Goal: Task Accomplishment & Management: Complete application form

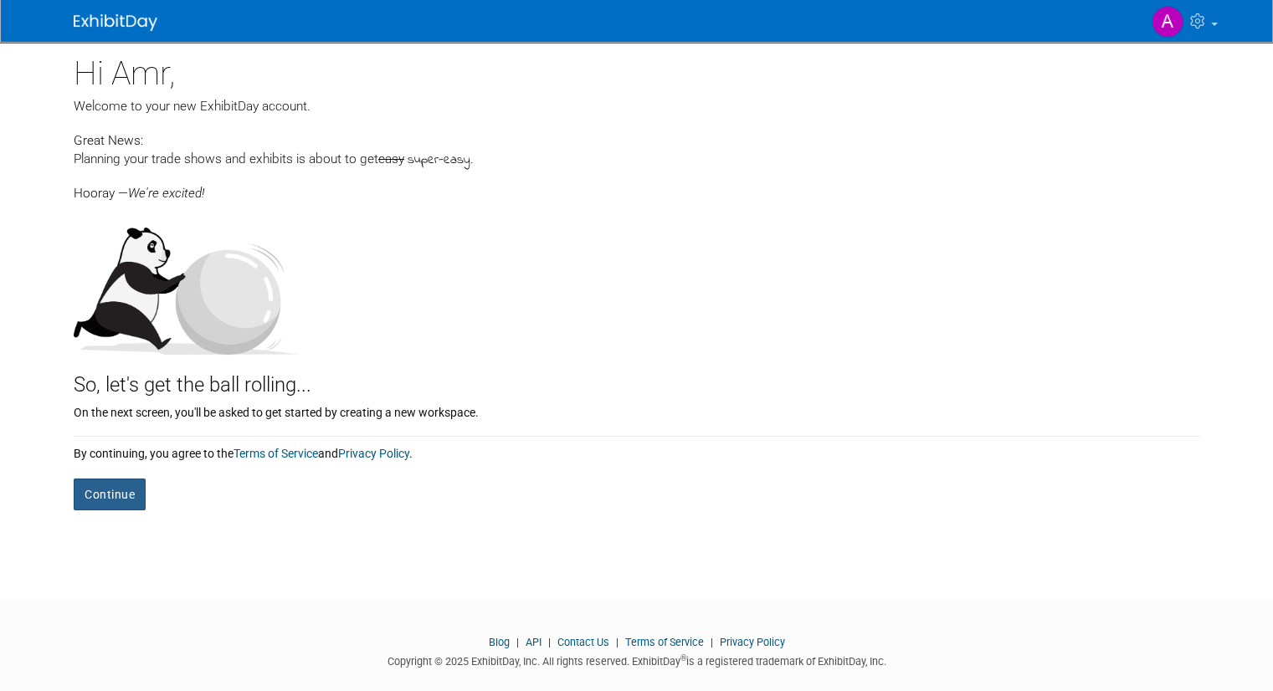
click at [126, 486] on button "Continue" at bounding box center [110, 495] width 72 height 32
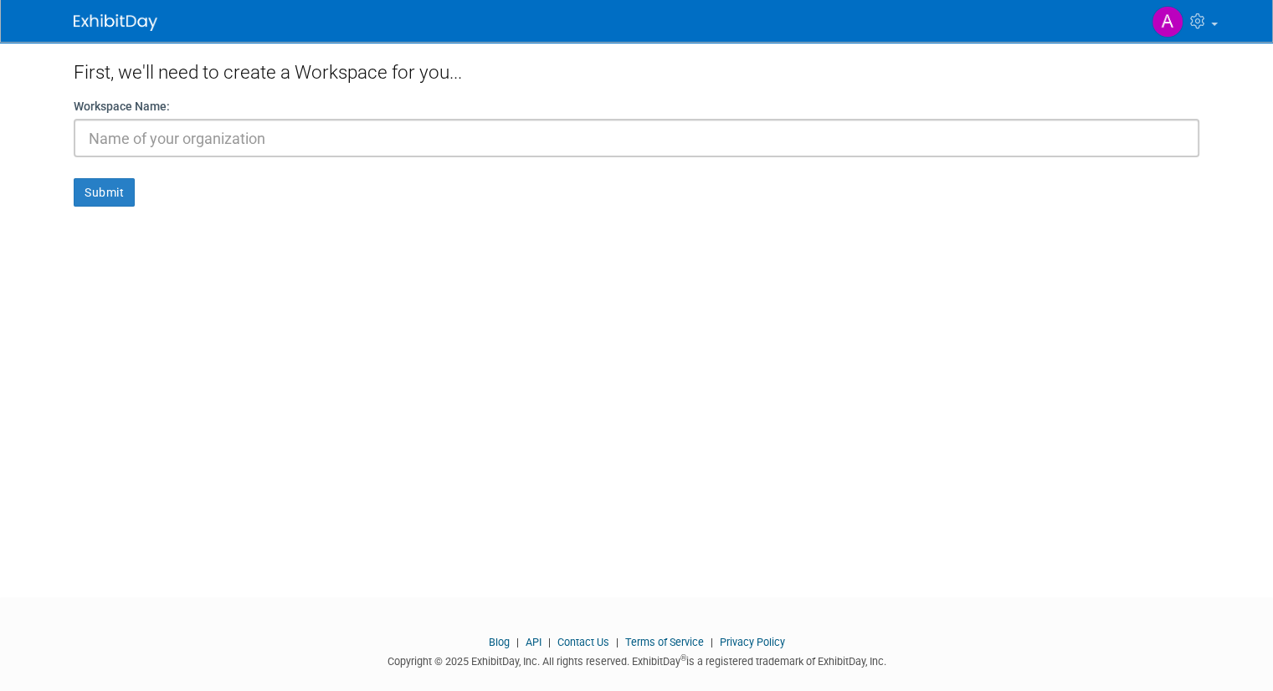
click at [184, 135] on input "text" at bounding box center [637, 138] width 1126 height 38
type input "add Enterprise"
click at [74, 178] on button "Submit" at bounding box center [104, 192] width 61 height 28
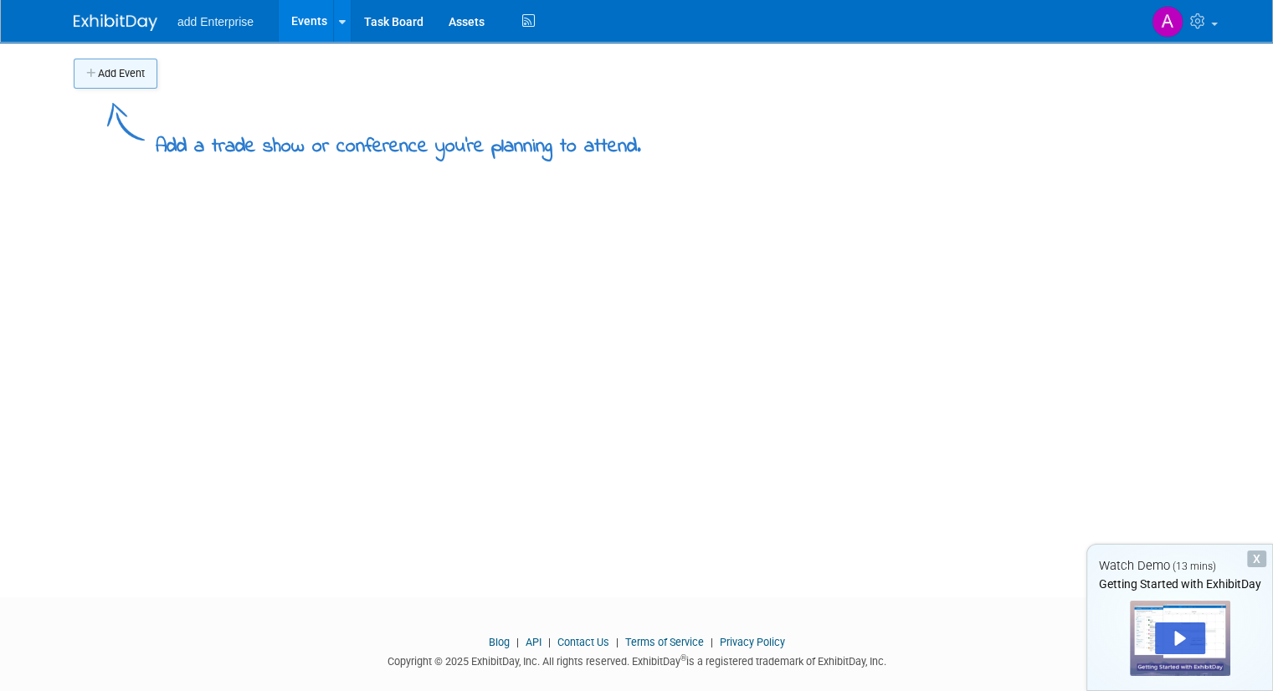
click at [109, 80] on button "Add Event" at bounding box center [116, 74] width 84 height 30
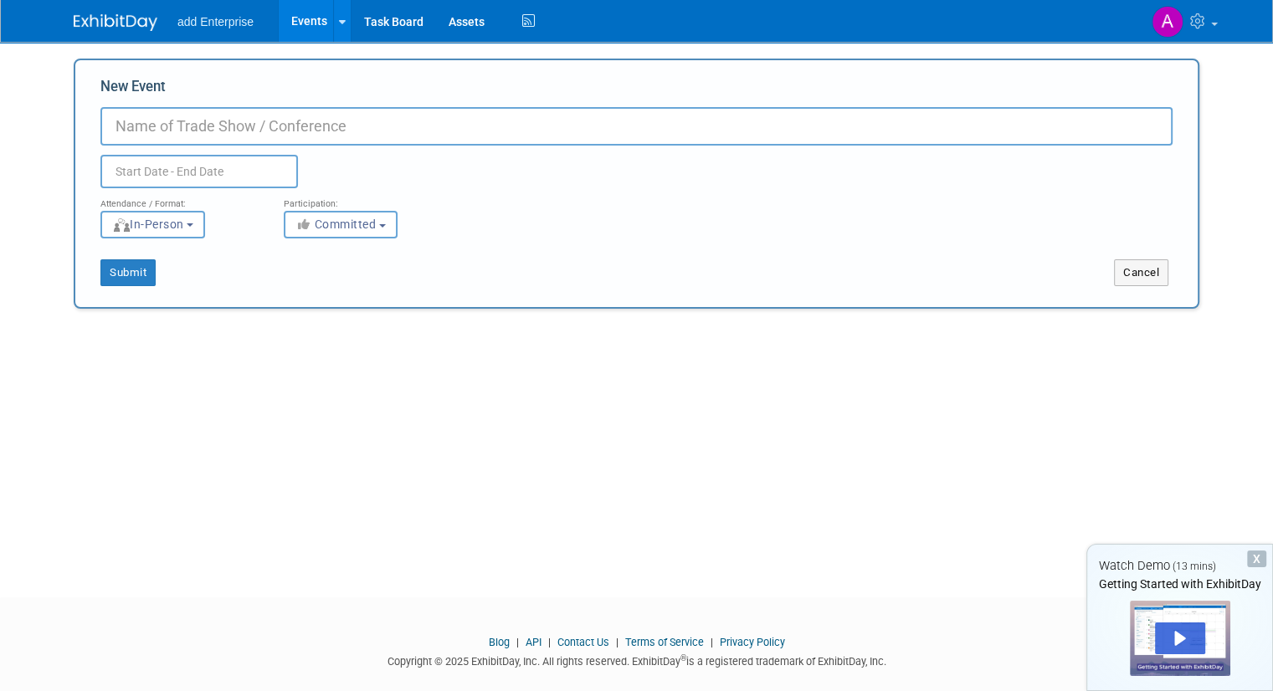
click at [228, 127] on input "New Event" at bounding box center [636, 126] width 1072 height 38
type input "Orientation Meeting [GEOGRAPHIC_DATA]"
click at [240, 174] on input "text" at bounding box center [199, 171] width 198 height 33
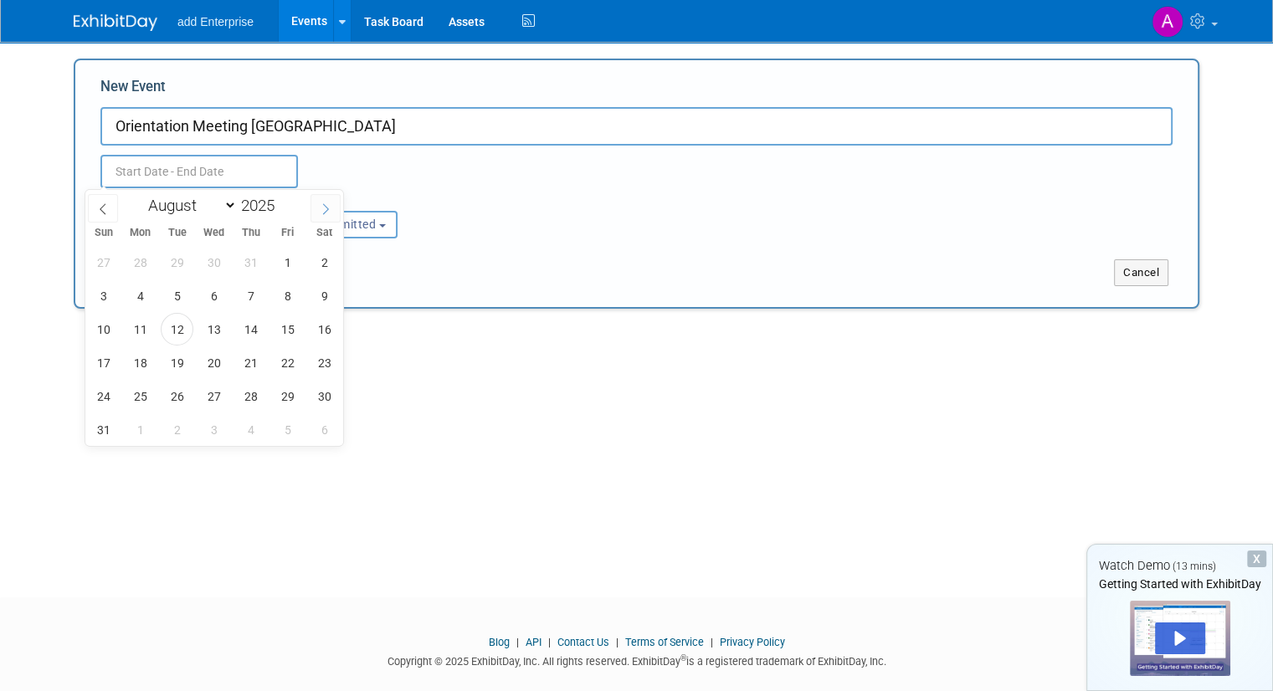
click at [324, 205] on icon at bounding box center [326, 209] width 12 height 12
select select "8"
click at [254, 293] on span "11" at bounding box center [250, 296] width 33 height 33
click at [250, 301] on span "11" at bounding box center [250, 296] width 33 height 33
type input "[DATE] to [DATE]"
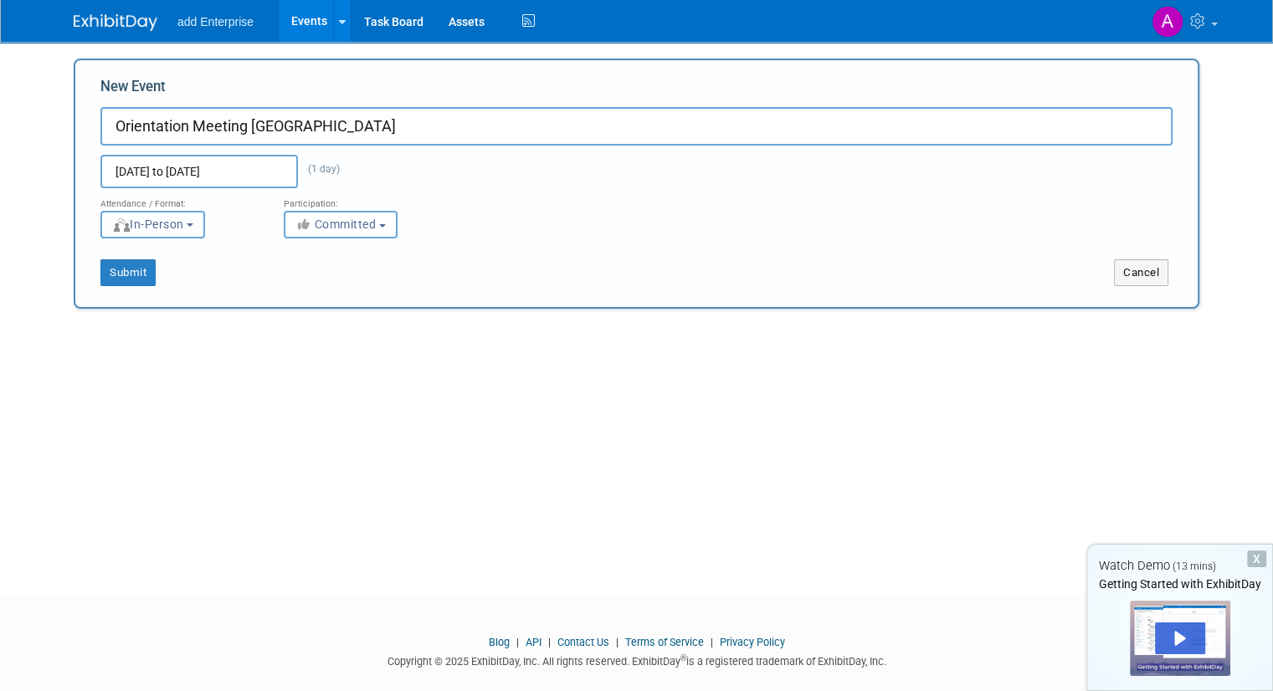
click at [184, 227] on button "In-Person" at bounding box center [152, 225] width 105 height 28
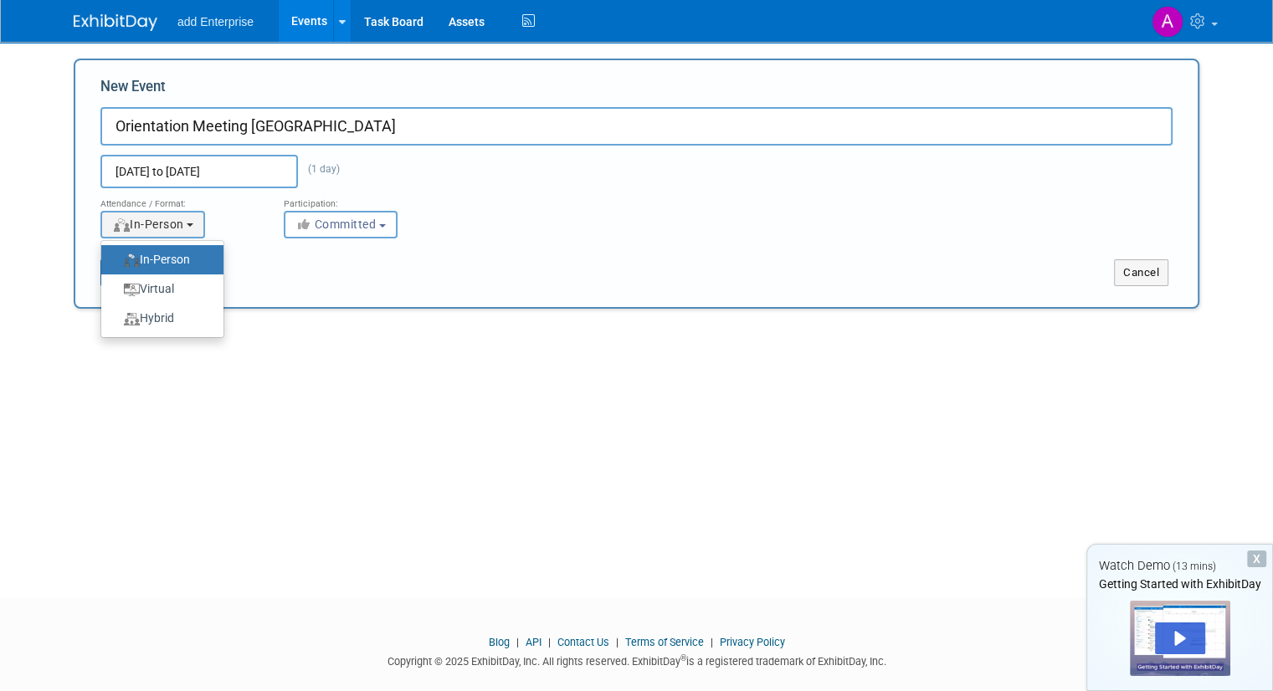
click at [170, 268] on label "In-Person" at bounding box center [158, 260] width 97 height 23
click at [116, 265] on input "In-Person" at bounding box center [110, 259] width 11 height 11
click at [336, 227] on span "Committed" at bounding box center [335, 224] width 81 height 13
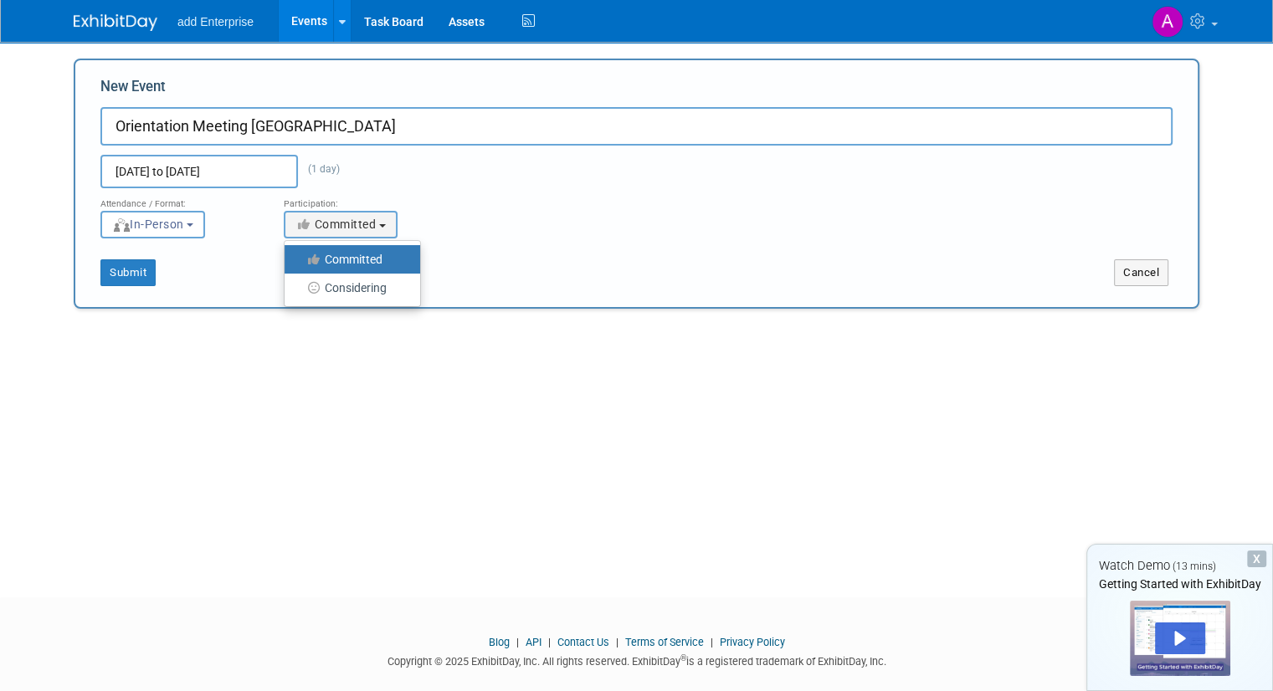
click at [444, 247] on div "Submit Cancel" at bounding box center [636, 263] width 1097 height 48
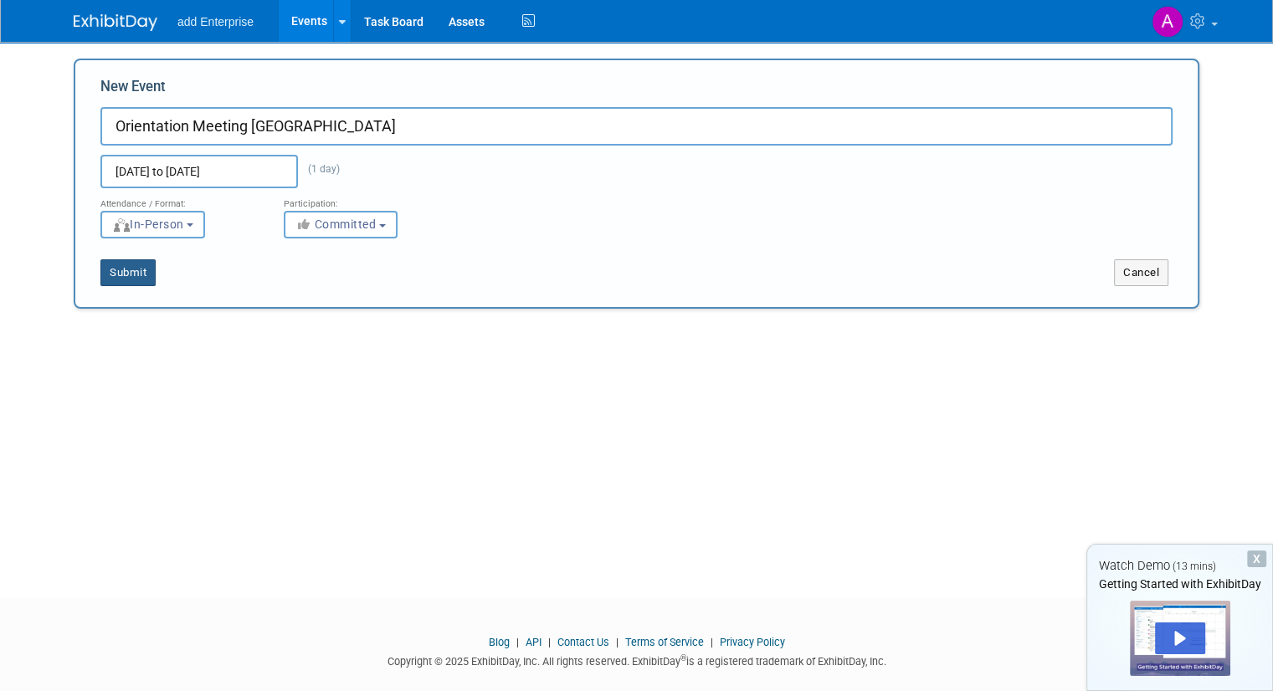
click at [100, 269] on button "Submit" at bounding box center [127, 272] width 55 height 27
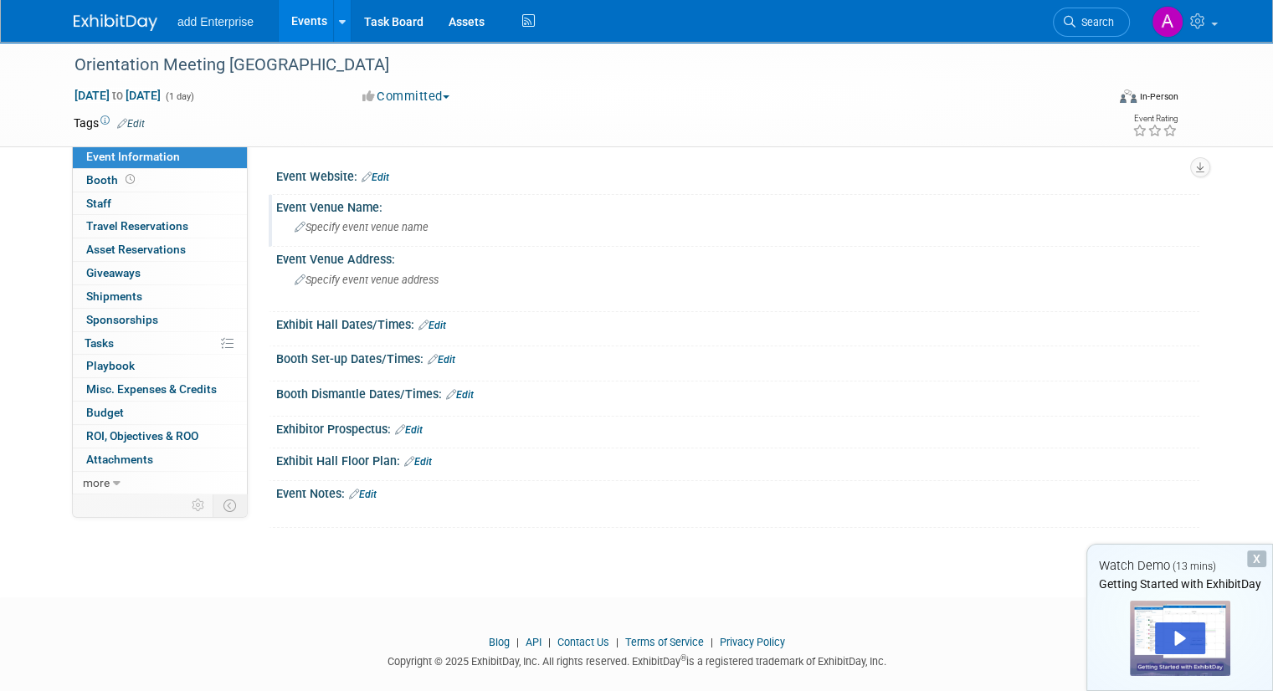
click at [295, 226] on icon at bounding box center [300, 228] width 11 height 11
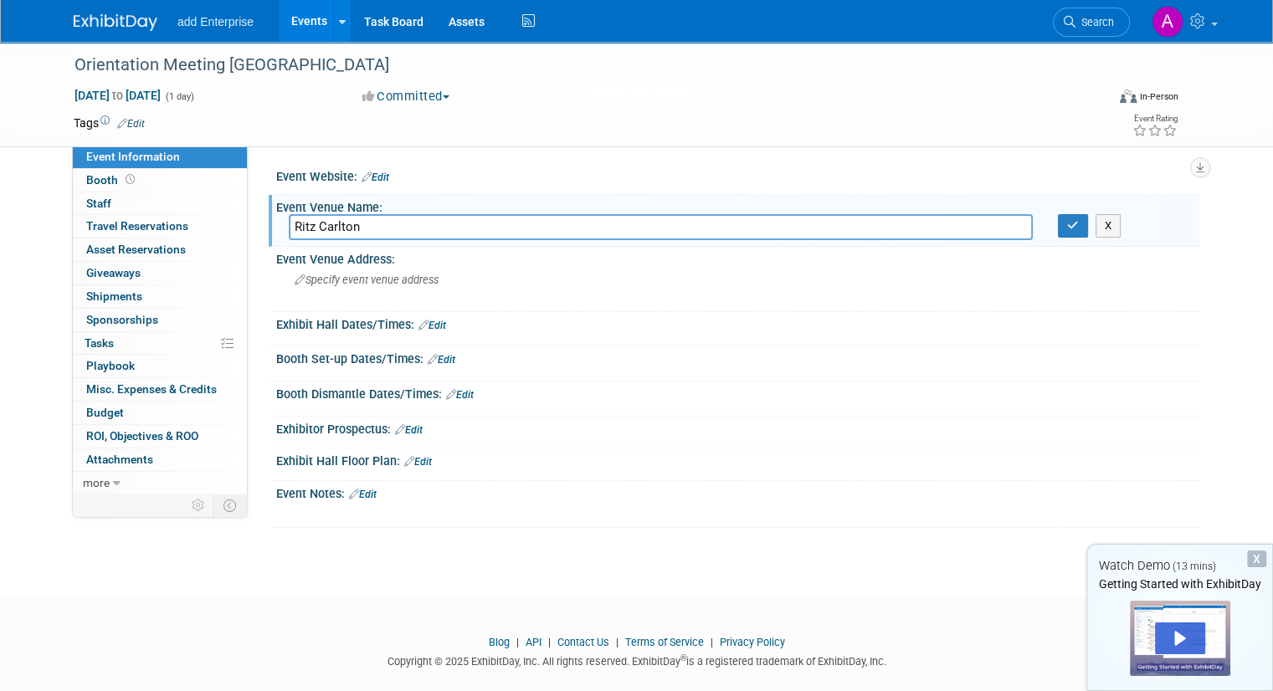
type input "Ritz Carlton"
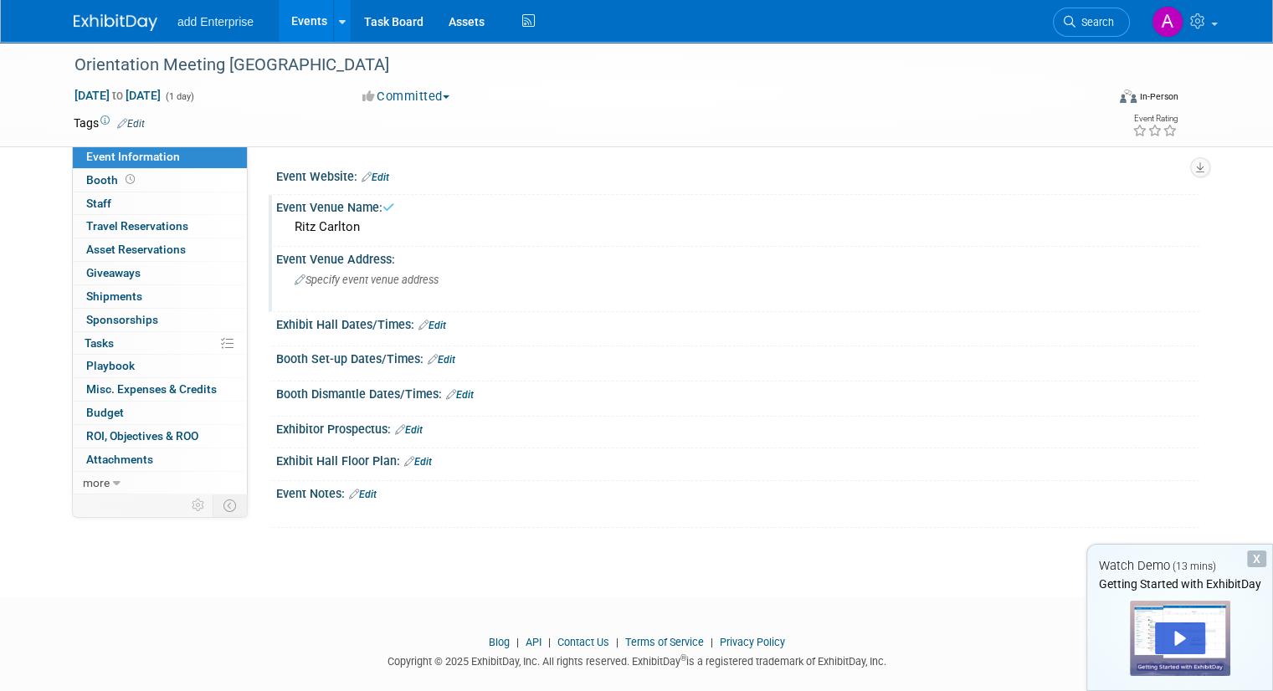
click at [327, 281] on span "Specify event venue address" at bounding box center [367, 280] width 144 height 13
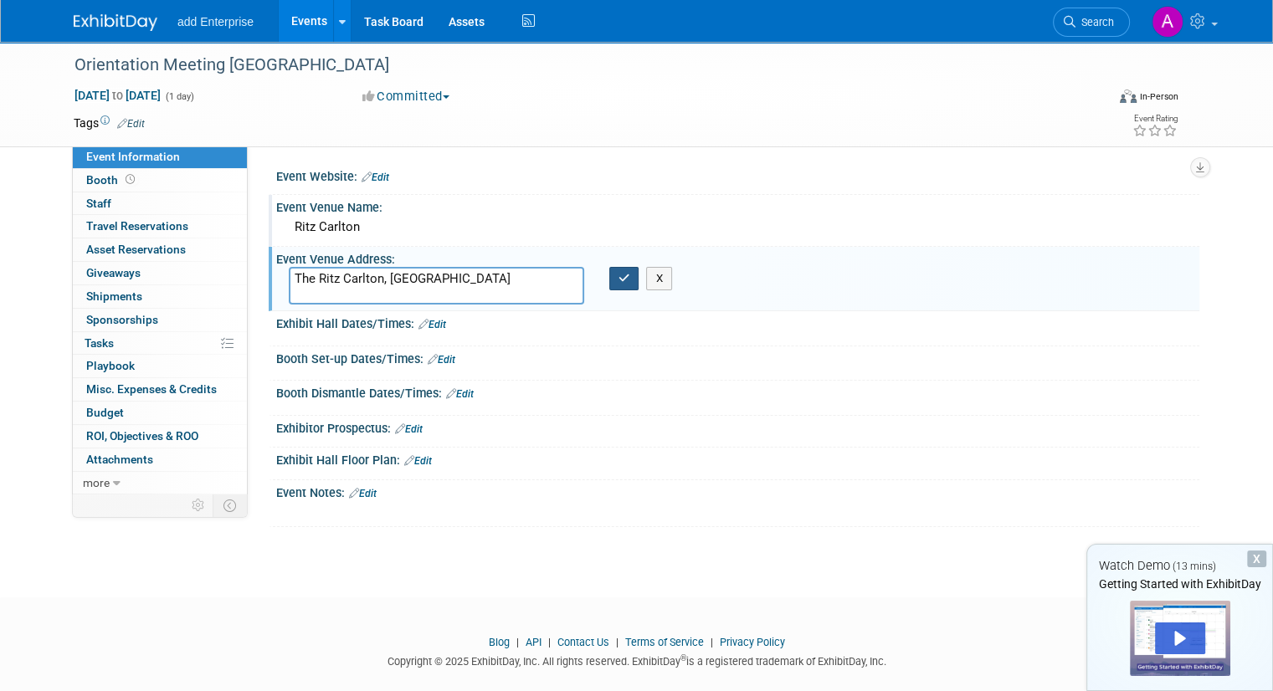
type textarea "The Ritz Carlton, [GEOGRAPHIC_DATA]"
click at [629, 288] on button "button" at bounding box center [624, 278] width 30 height 23
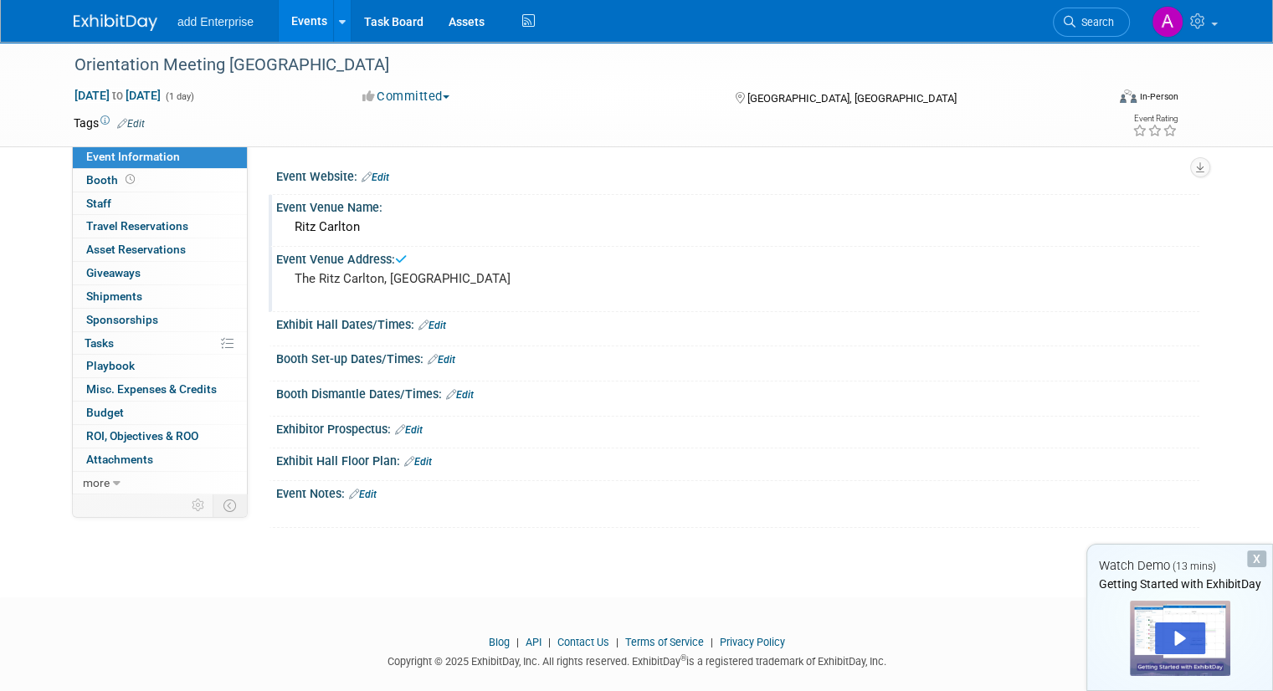
click at [418, 324] on icon at bounding box center [423, 325] width 10 height 11
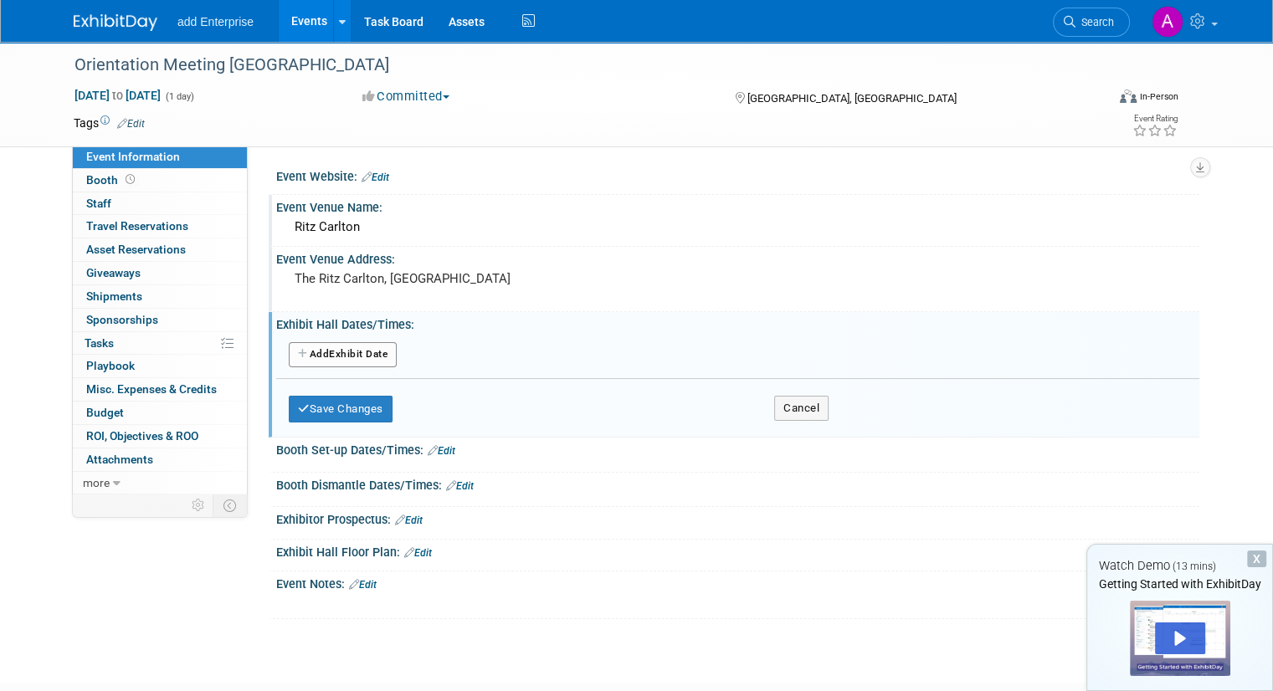
click at [352, 362] on button "Add Another Exhibit Date" at bounding box center [343, 354] width 108 height 25
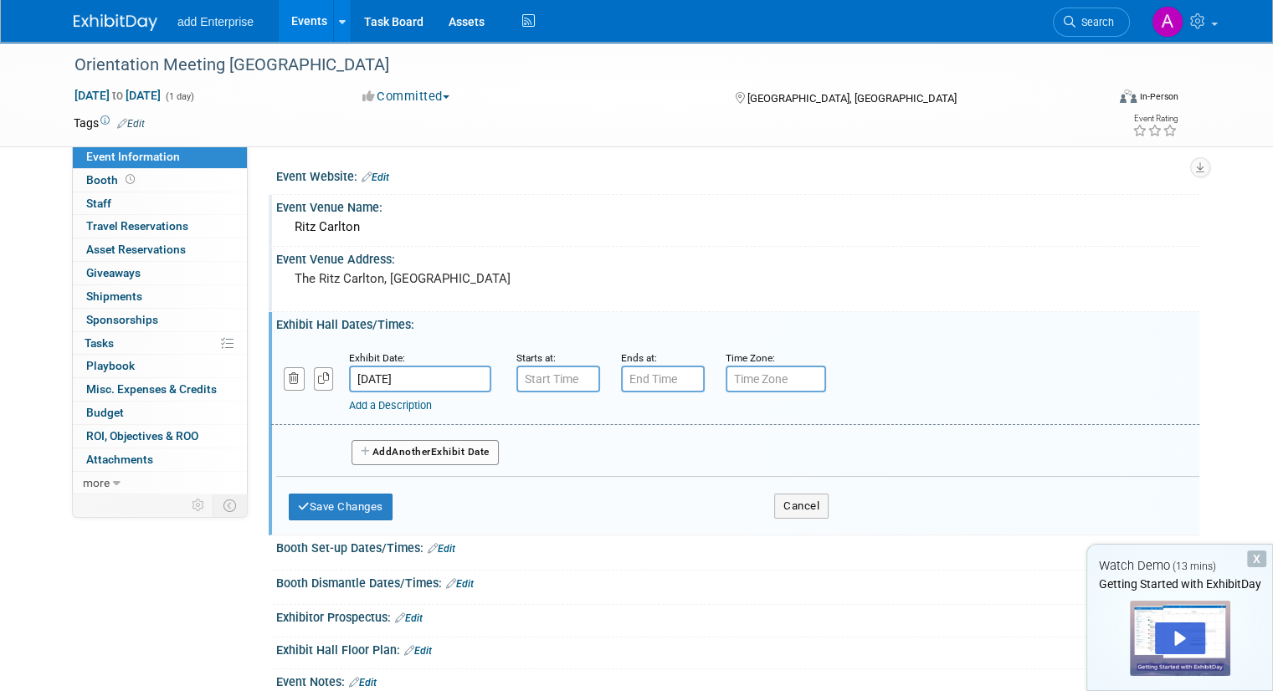
click at [402, 374] on input "[DATE]" at bounding box center [420, 379] width 142 height 27
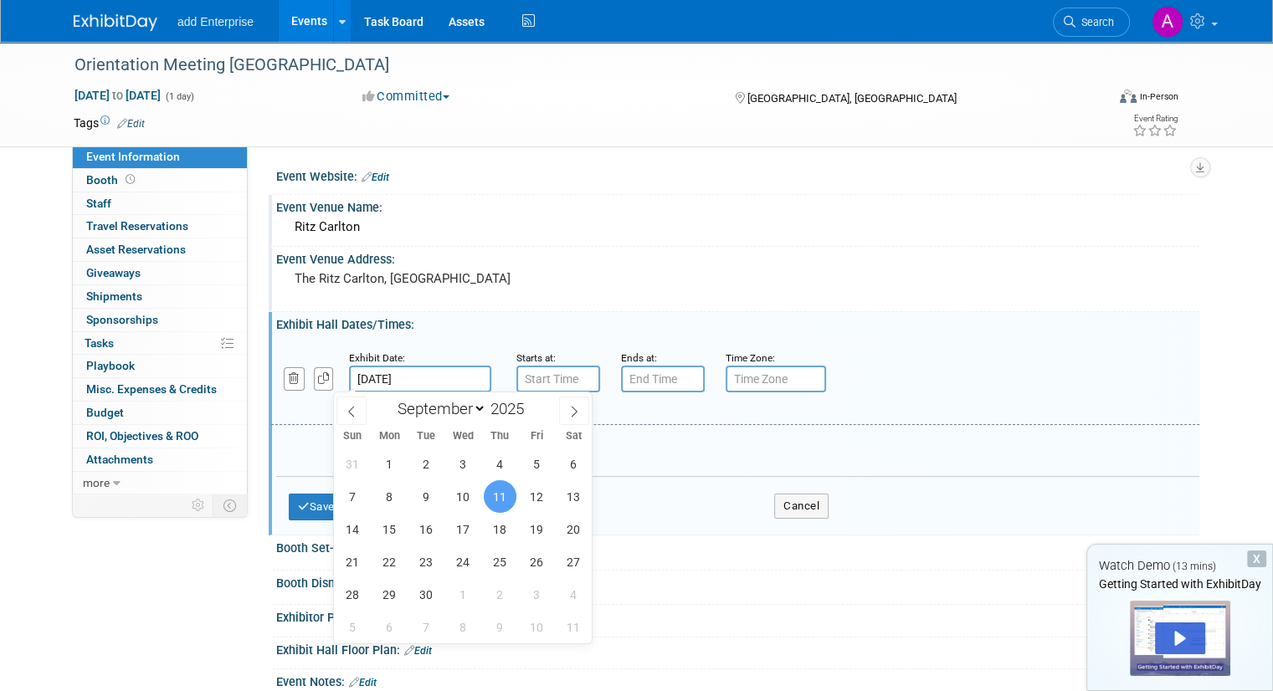
click at [449, 376] on input "[DATE]" at bounding box center [420, 379] width 142 height 27
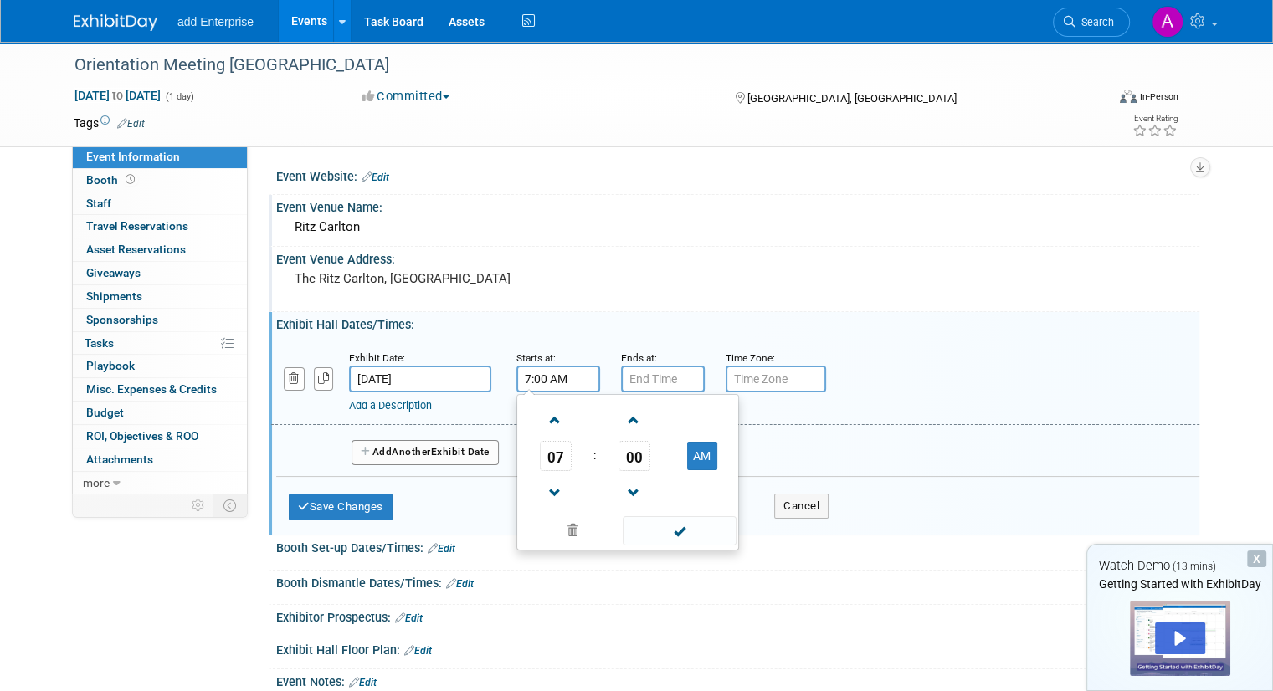
click at [565, 375] on input "7:00 AM" at bounding box center [558, 379] width 84 height 27
click at [694, 449] on button "AM" at bounding box center [702, 456] width 30 height 28
click at [541, 493] on span at bounding box center [555, 493] width 29 height 29
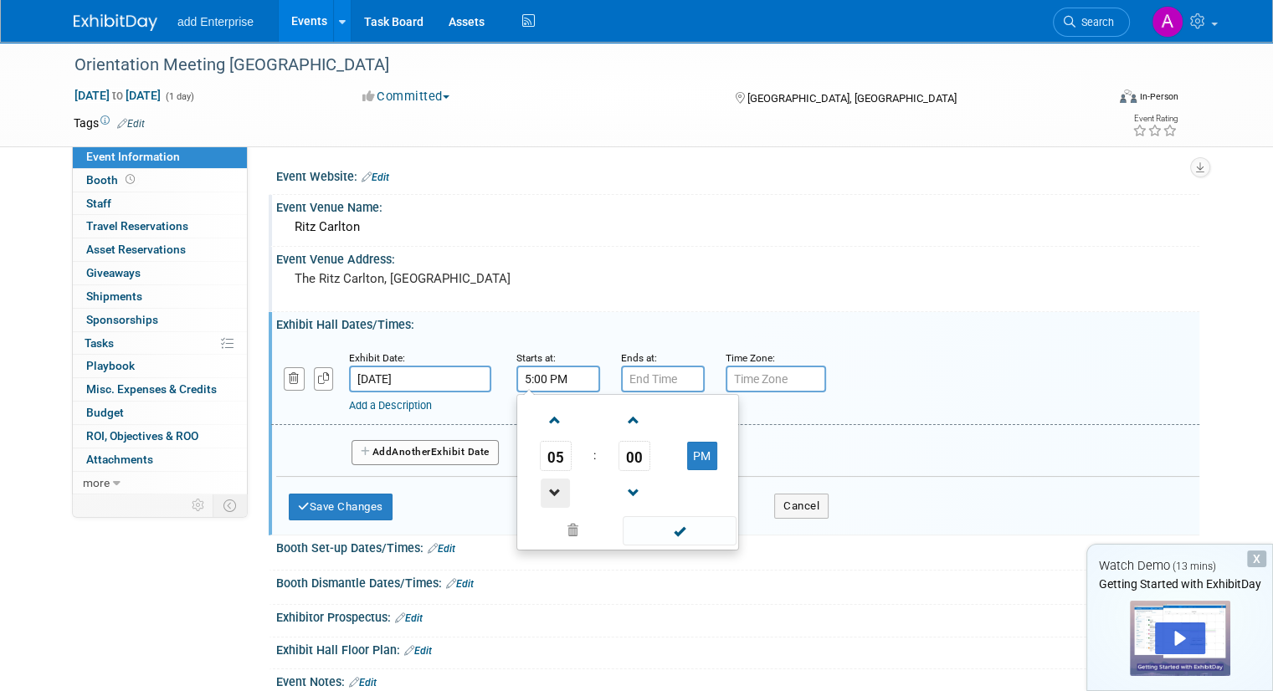
type input "4:00 PM"
type input "7:00 PM"
click at [637, 387] on input "7:00 PM" at bounding box center [663, 379] width 84 height 27
click at [767, 382] on input "text" at bounding box center [776, 379] width 100 height 27
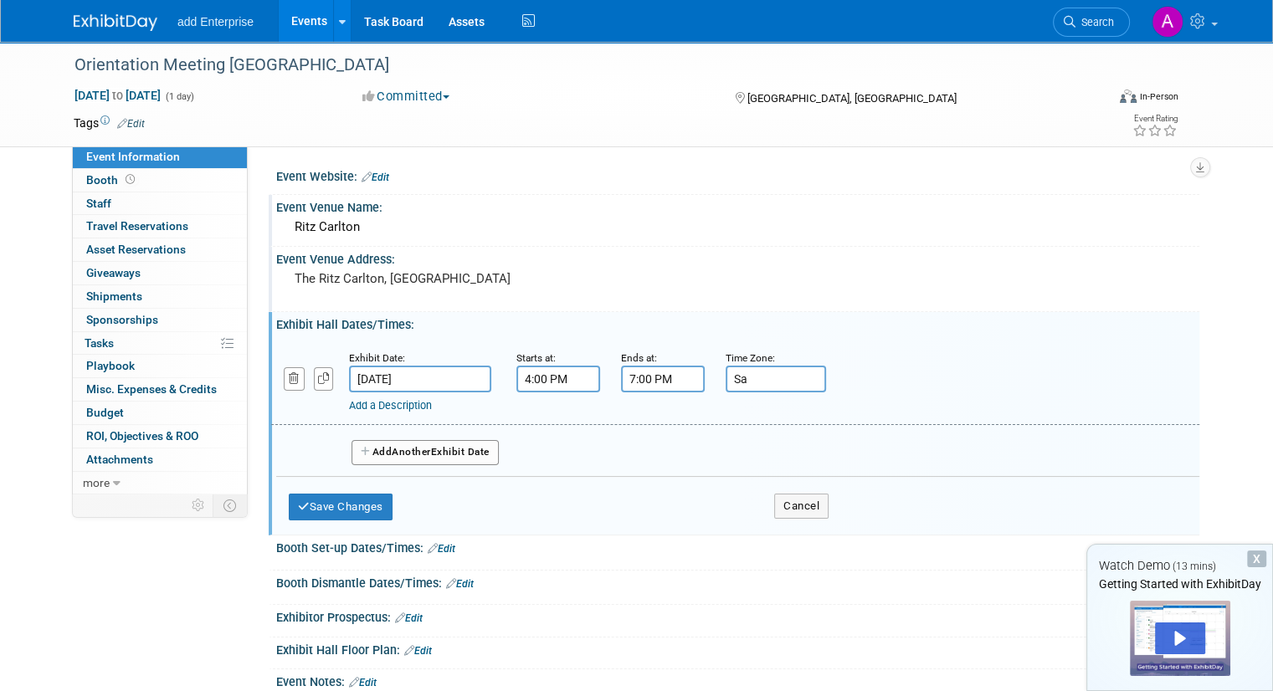
type input "S"
type input "KSA"
click at [320, 501] on button "Save Changes" at bounding box center [341, 507] width 104 height 27
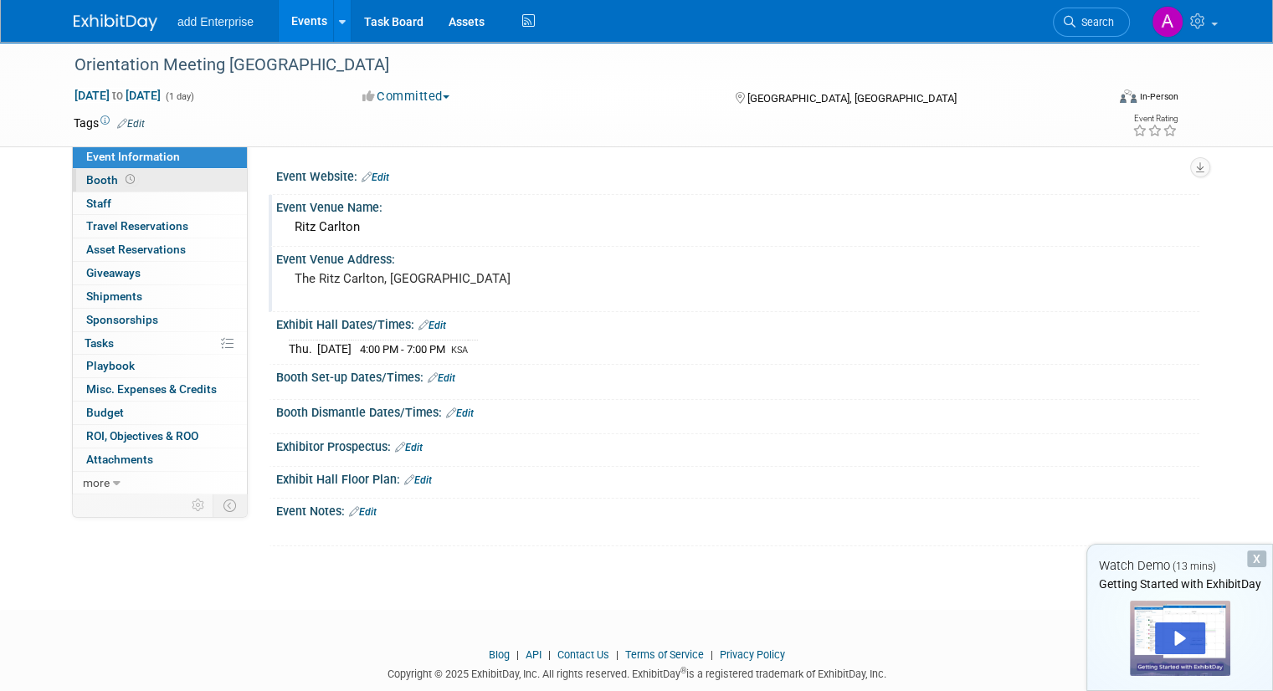
click at [162, 178] on link "Booth" at bounding box center [160, 180] width 174 height 23
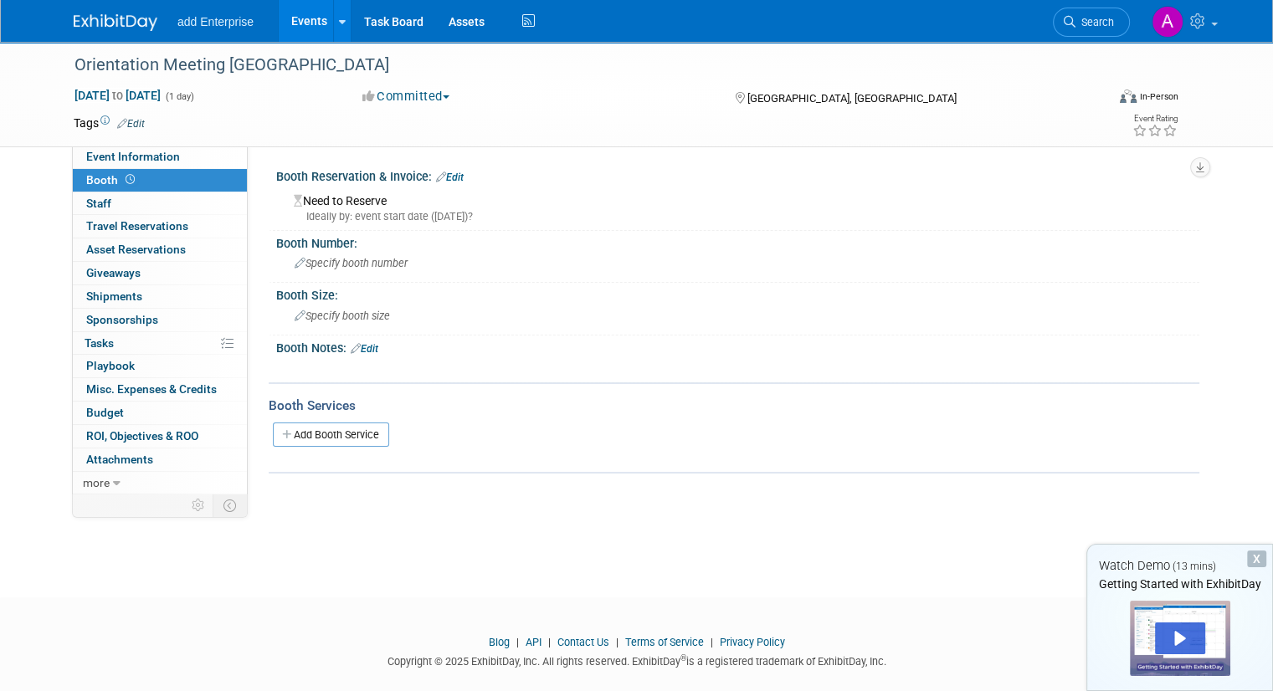
click at [442, 178] on link "Edit" at bounding box center [450, 178] width 28 height 12
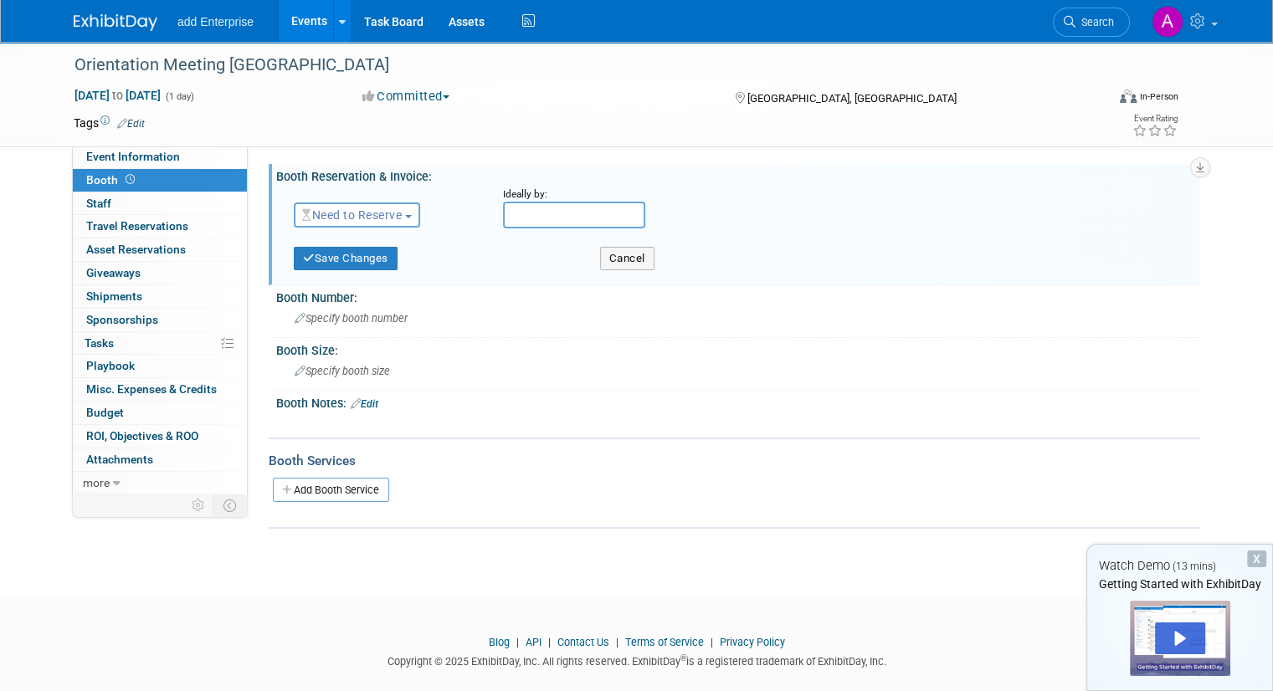
click at [393, 219] on span "Need to Reserve" at bounding box center [352, 214] width 100 height 13
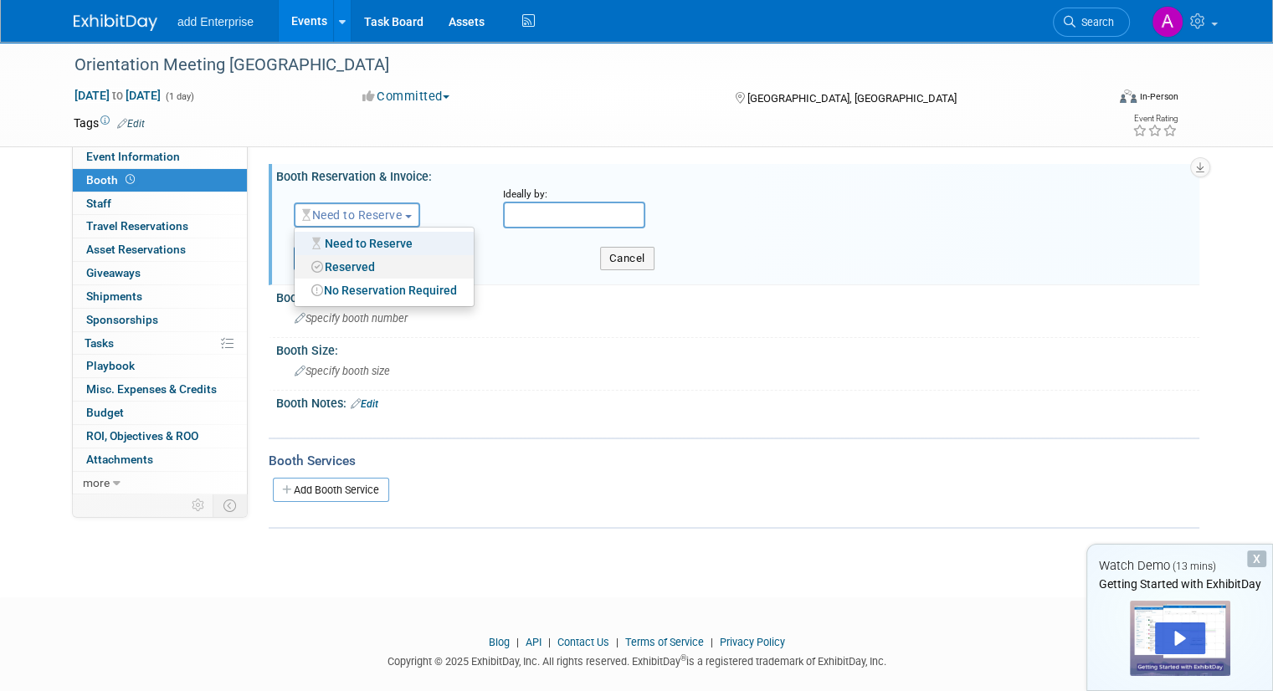
click at [382, 266] on link "Reserved" at bounding box center [384, 266] width 179 height 23
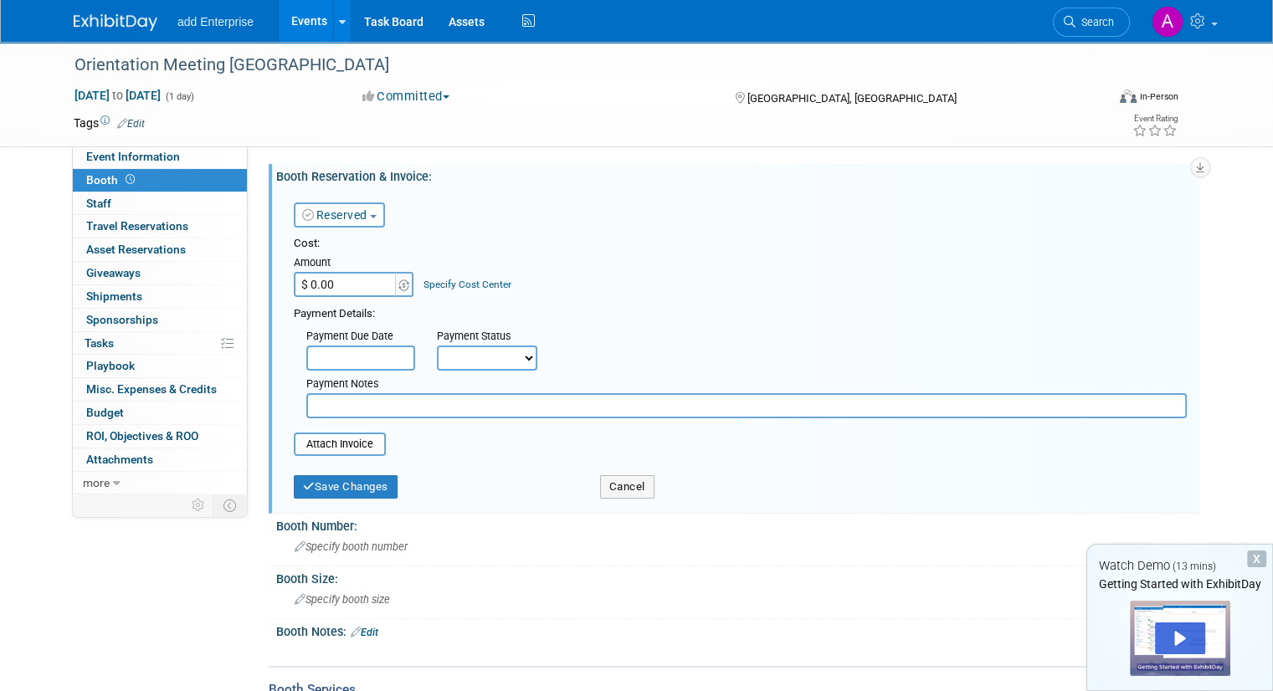
click at [371, 281] on input "$ 0.00" at bounding box center [346, 284] width 105 height 25
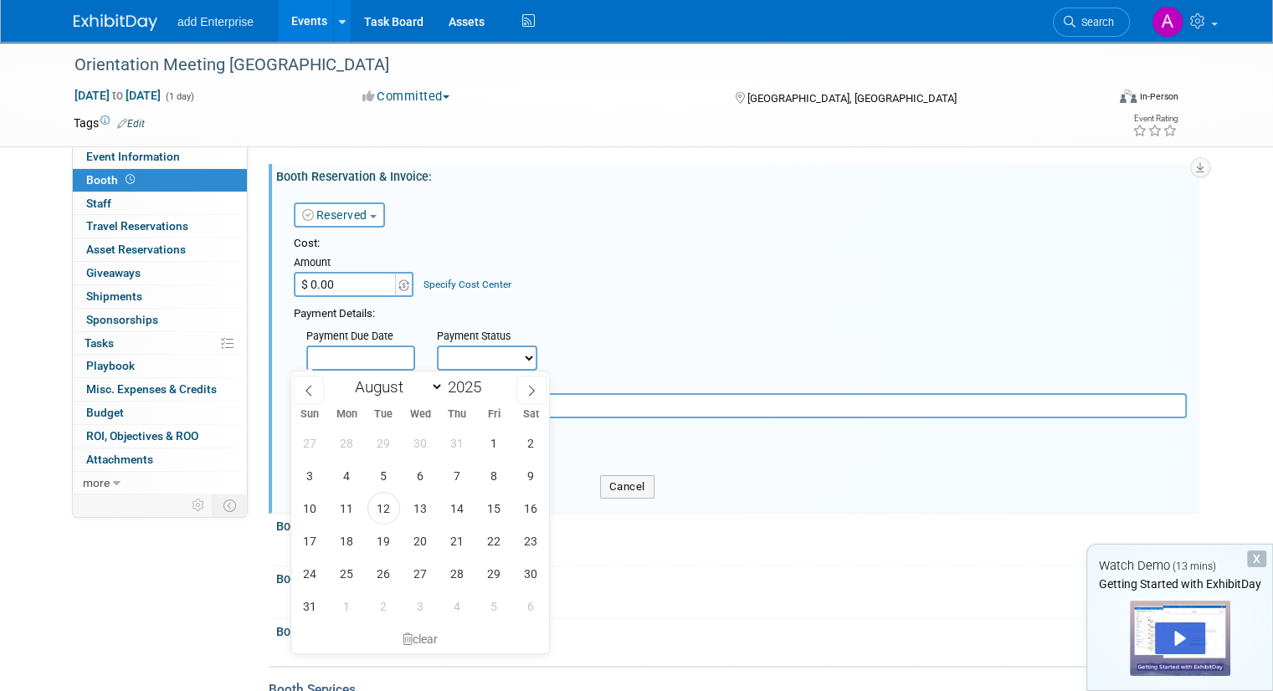
click at [350, 368] on input "text" at bounding box center [360, 358] width 109 height 25
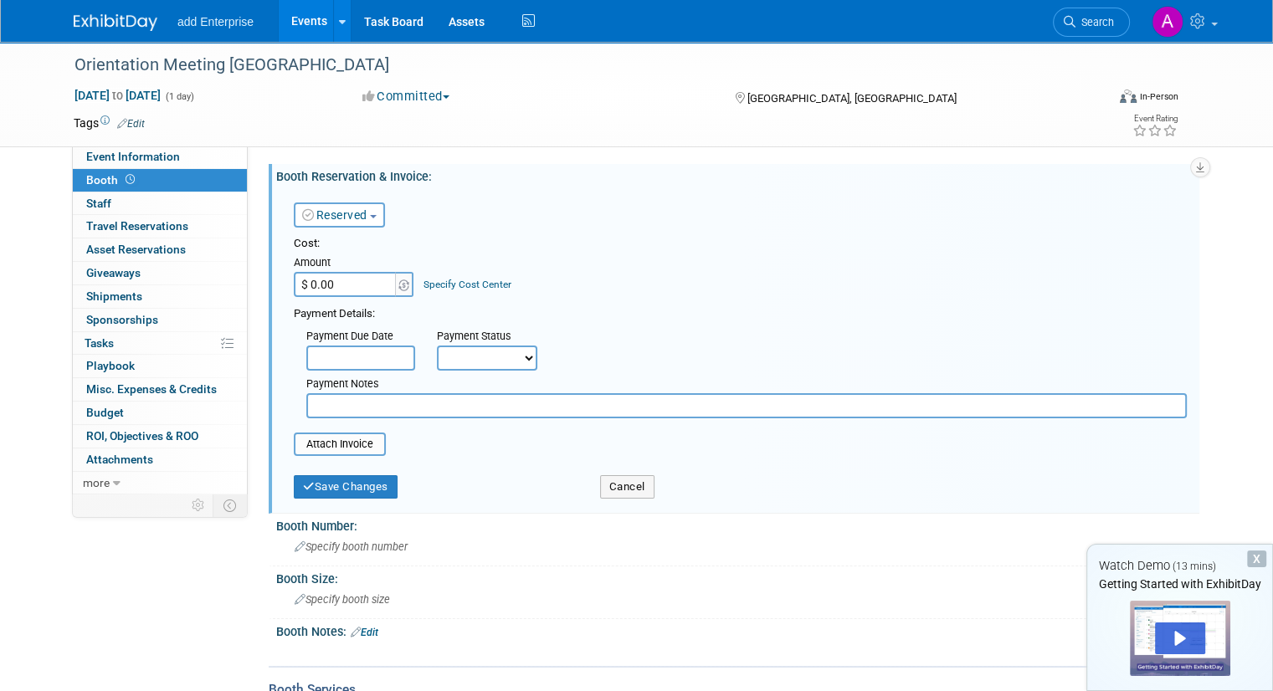
click at [499, 307] on div "Payment Details:" at bounding box center [740, 312] width 893 height 20
click at [350, 480] on button "Save Changes" at bounding box center [346, 486] width 104 height 23
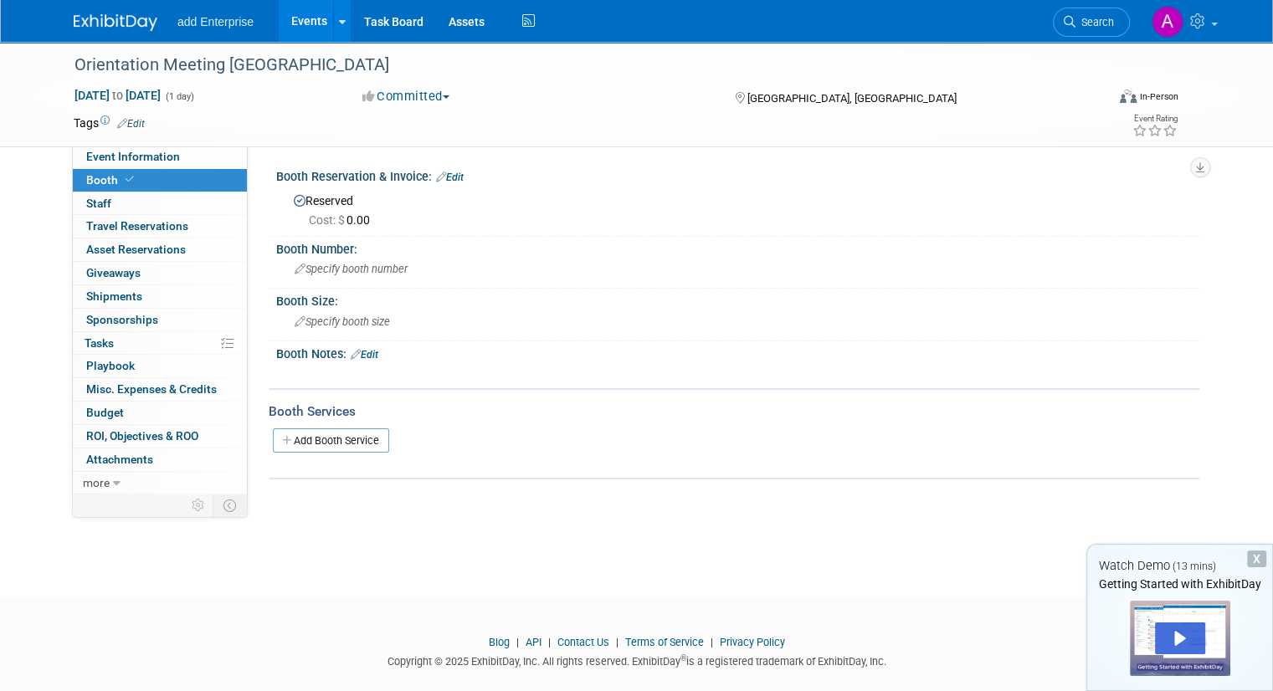
click at [445, 167] on div "Booth Reservation & Invoice: Edit" at bounding box center [737, 175] width 923 height 22
click at [436, 179] on link "Edit" at bounding box center [450, 178] width 28 height 12
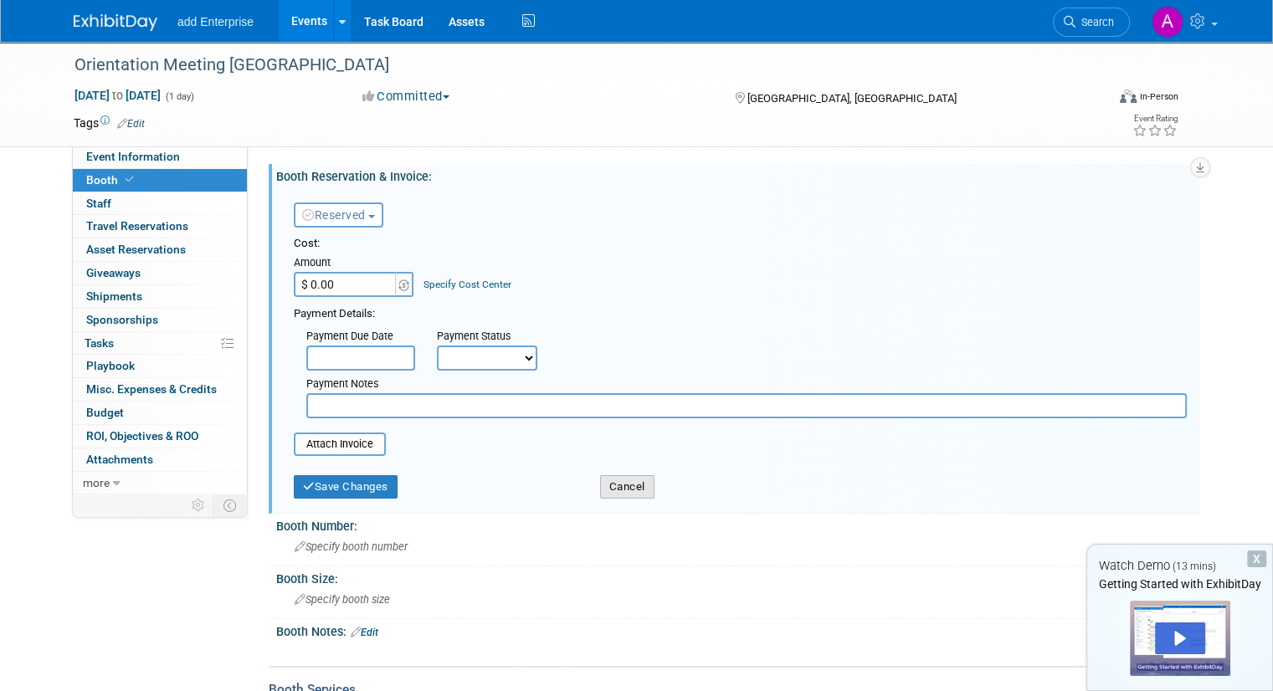
click at [636, 481] on button "Cancel" at bounding box center [627, 486] width 54 height 23
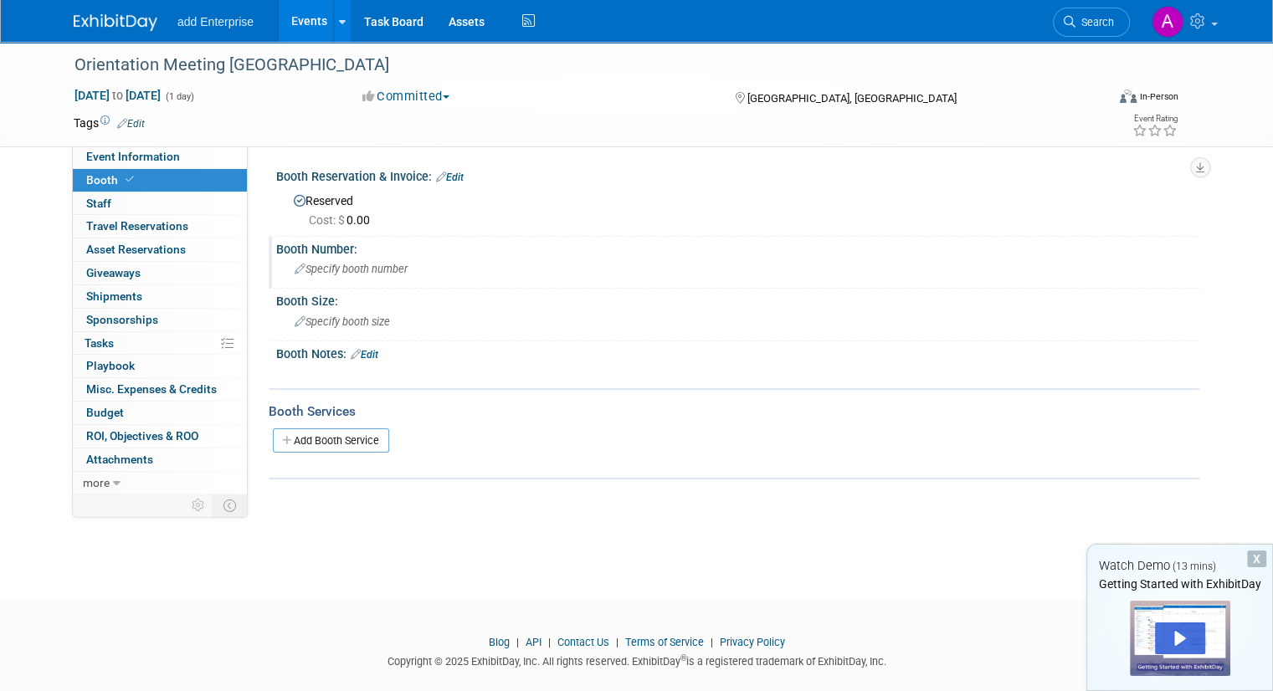
click at [329, 275] on div "Specify booth number" at bounding box center [738, 269] width 898 height 26
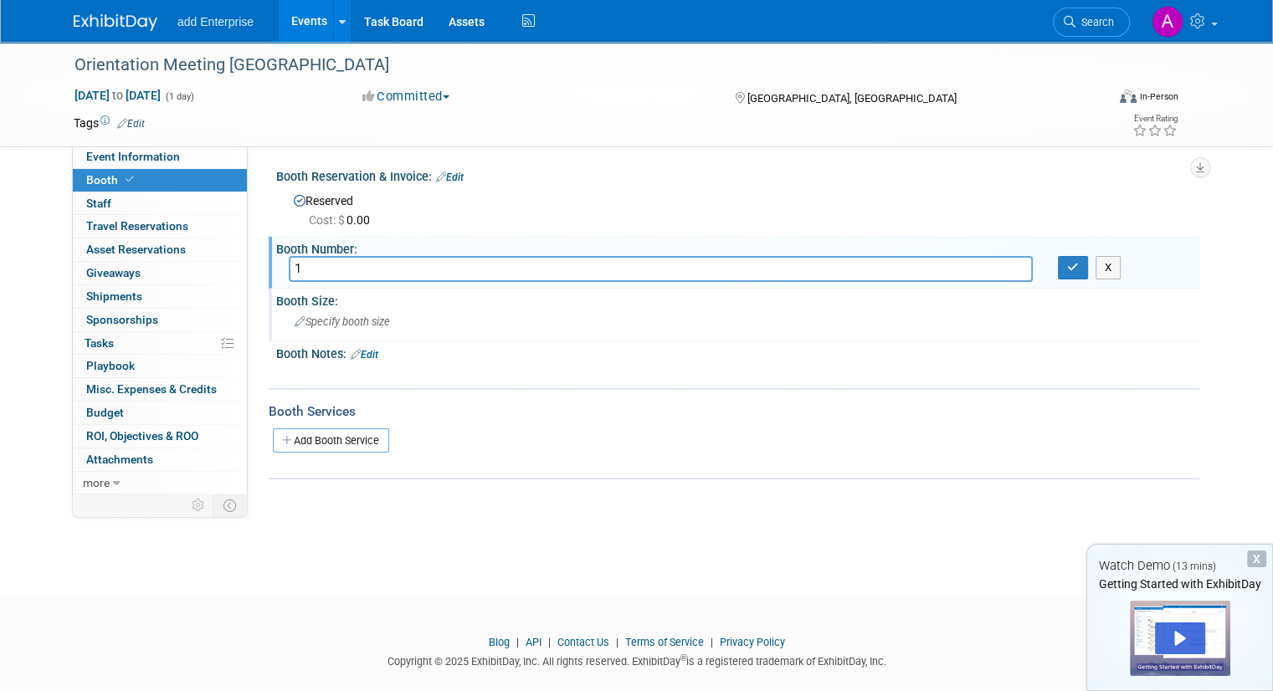
type input "1"
click at [321, 317] on span "Specify booth size" at bounding box center [342, 322] width 95 height 13
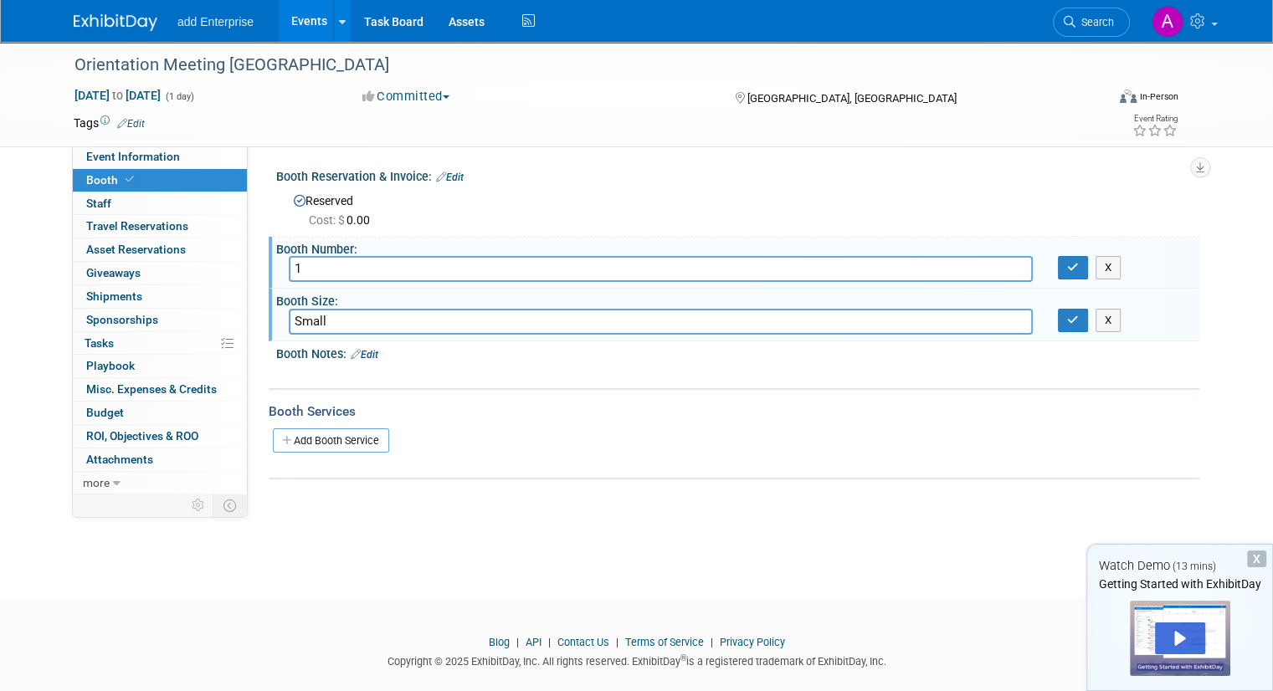
type input "Small"
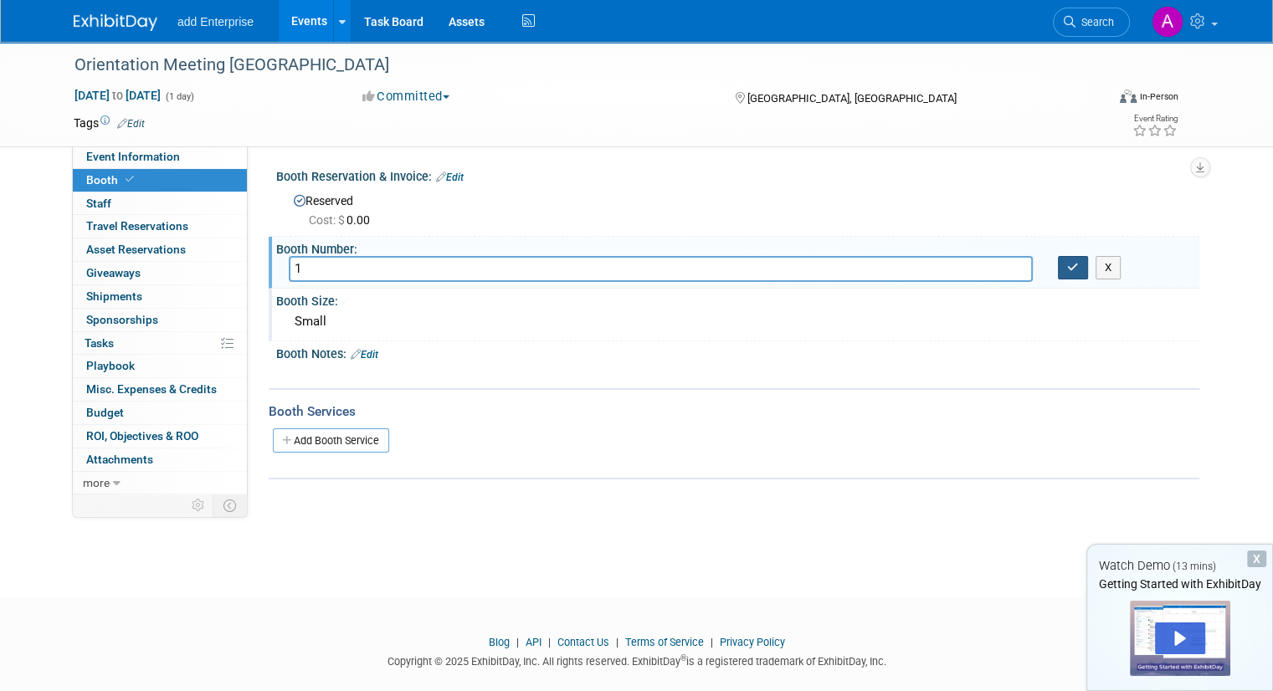
click at [1073, 271] on button "button" at bounding box center [1073, 267] width 30 height 23
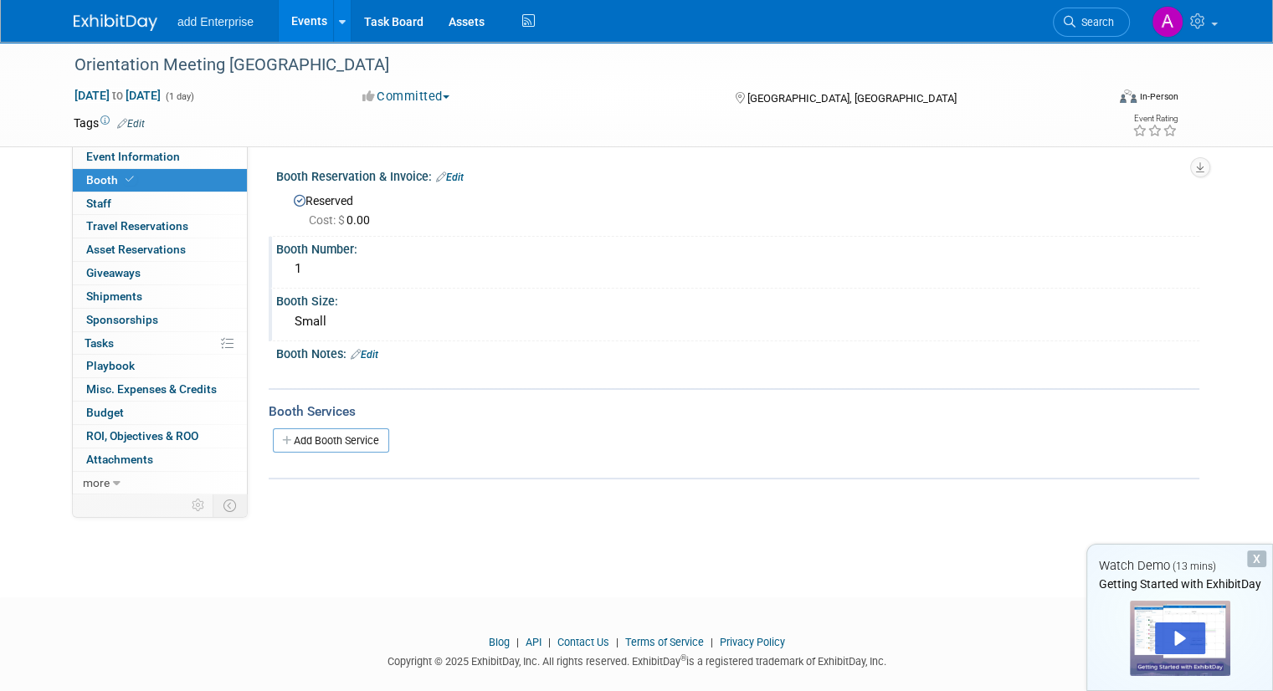
scroll to position [23, 0]
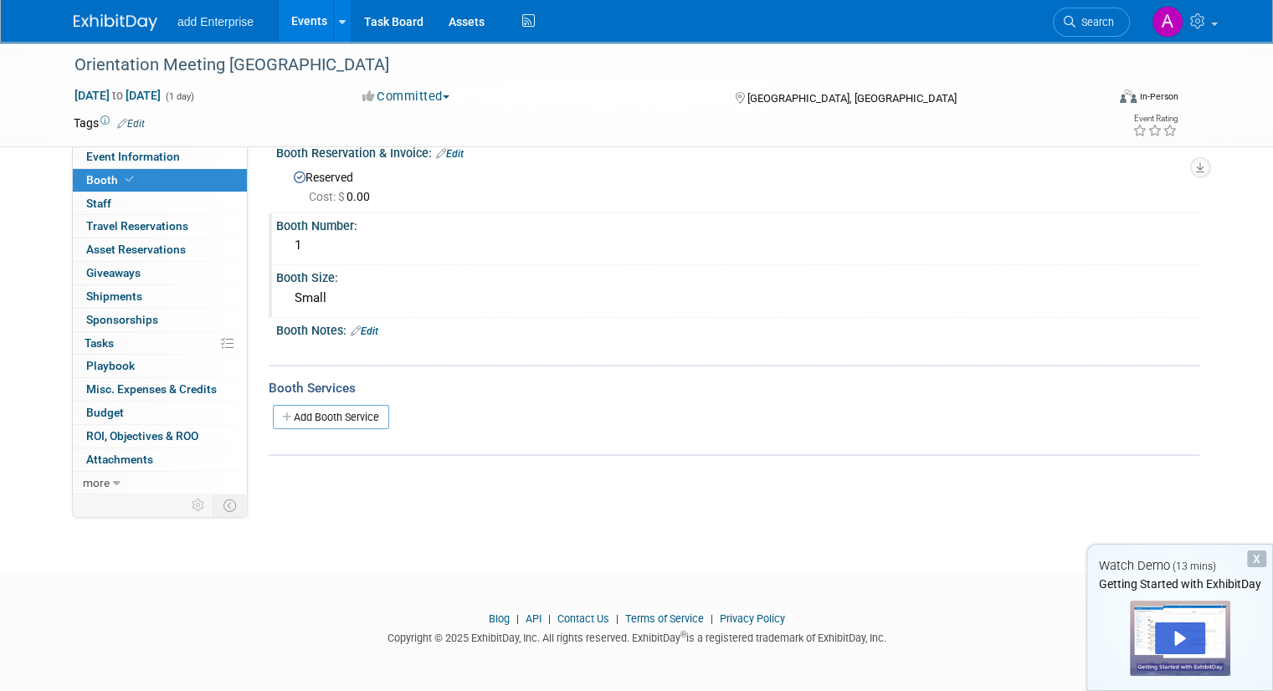
click at [1253, 559] on div "X" at bounding box center [1256, 559] width 19 height 17
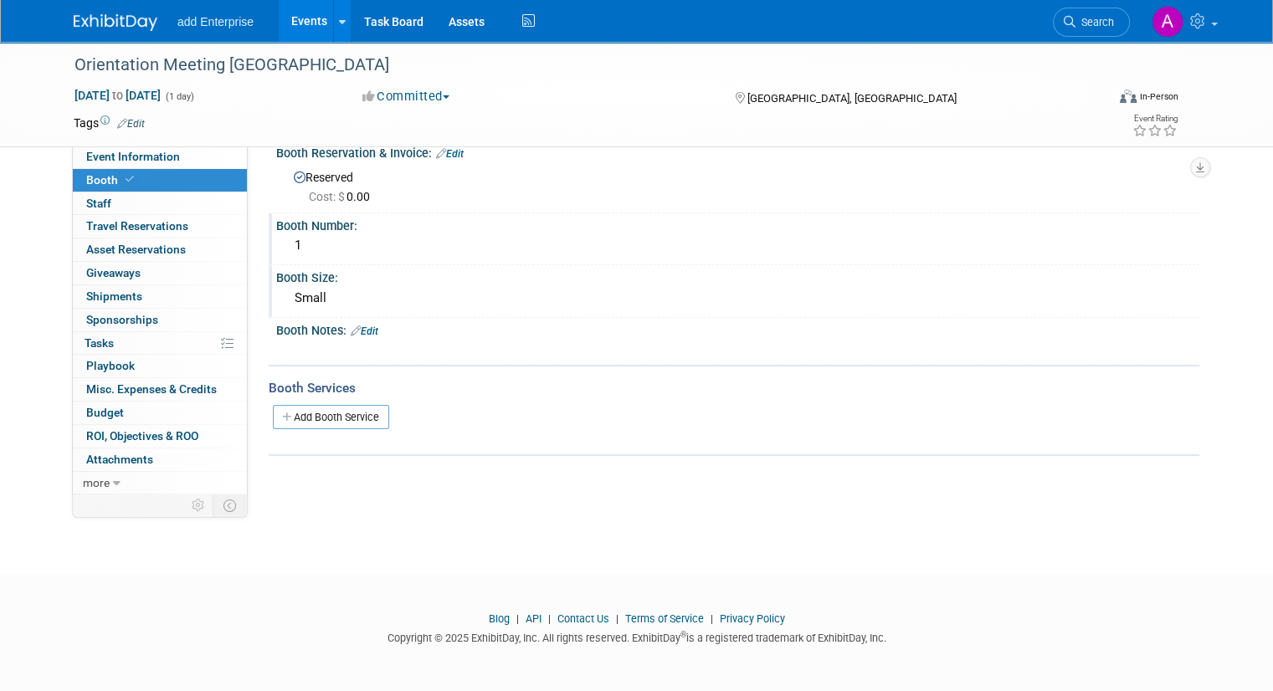
scroll to position [0, 0]
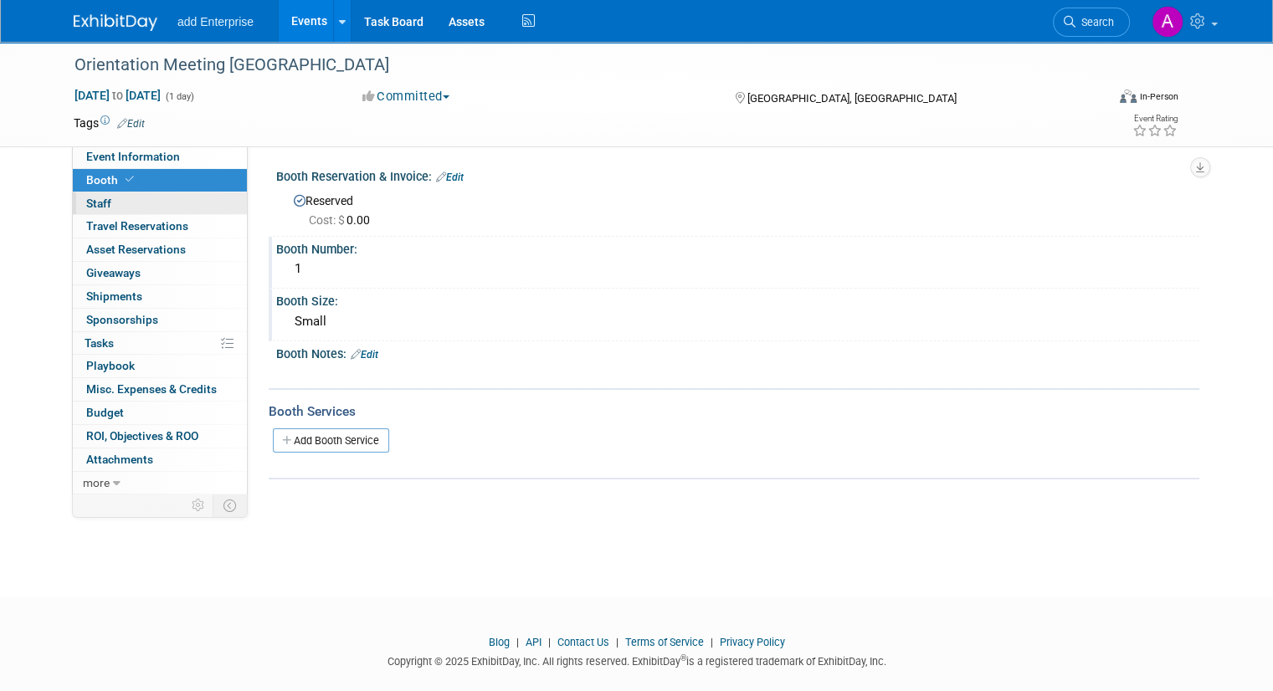
click at [116, 200] on link "0 Staff 0" at bounding box center [160, 203] width 174 height 23
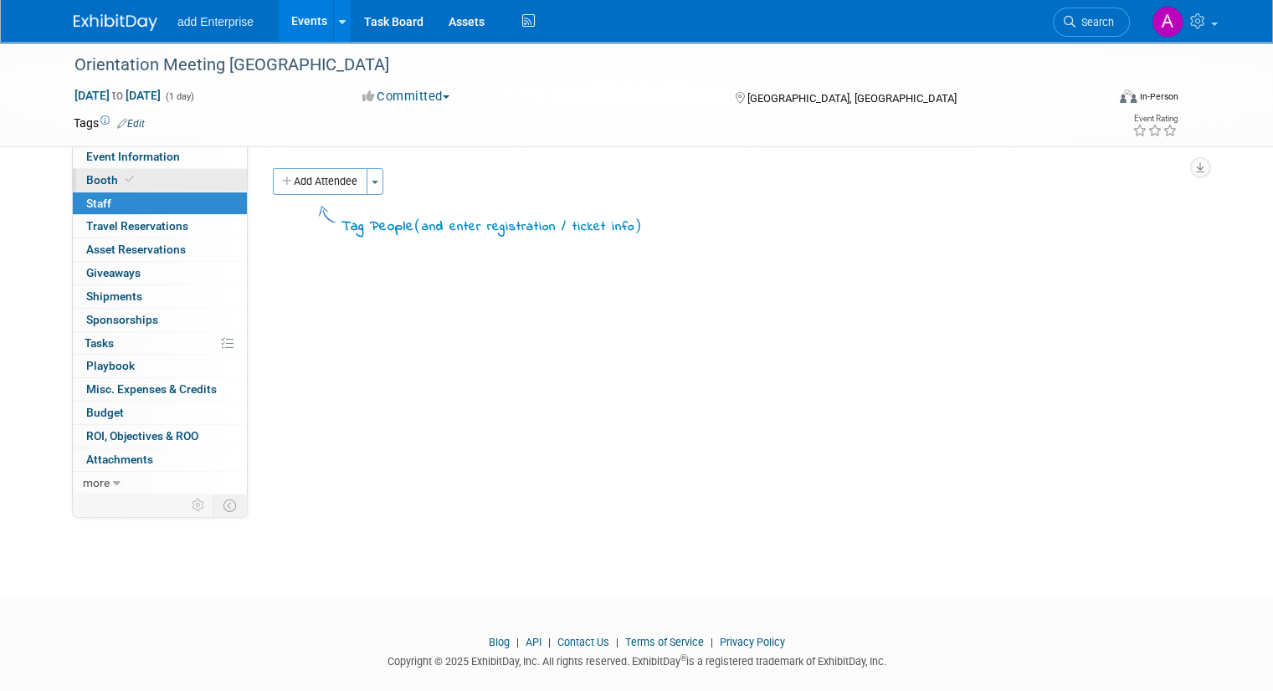
click at [151, 175] on link "Booth" at bounding box center [160, 180] width 174 height 23
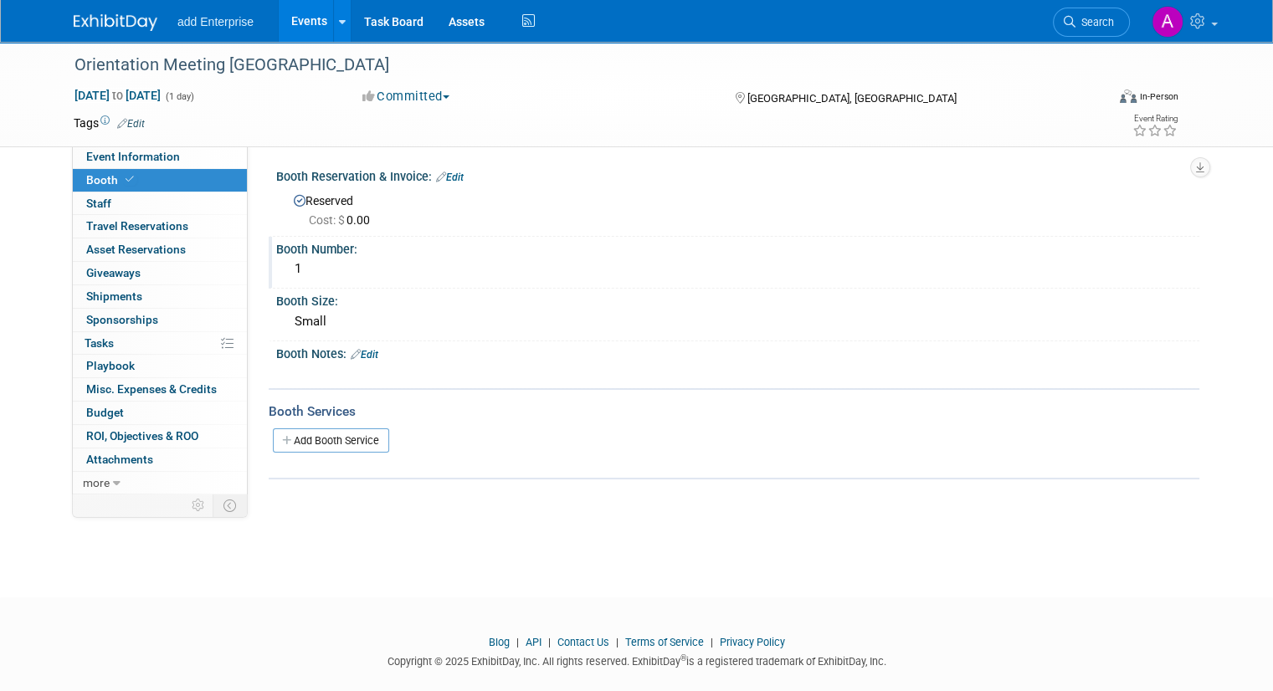
click at [325, 270] on div "1" at bounding box center [738, 269] width 898 height 26
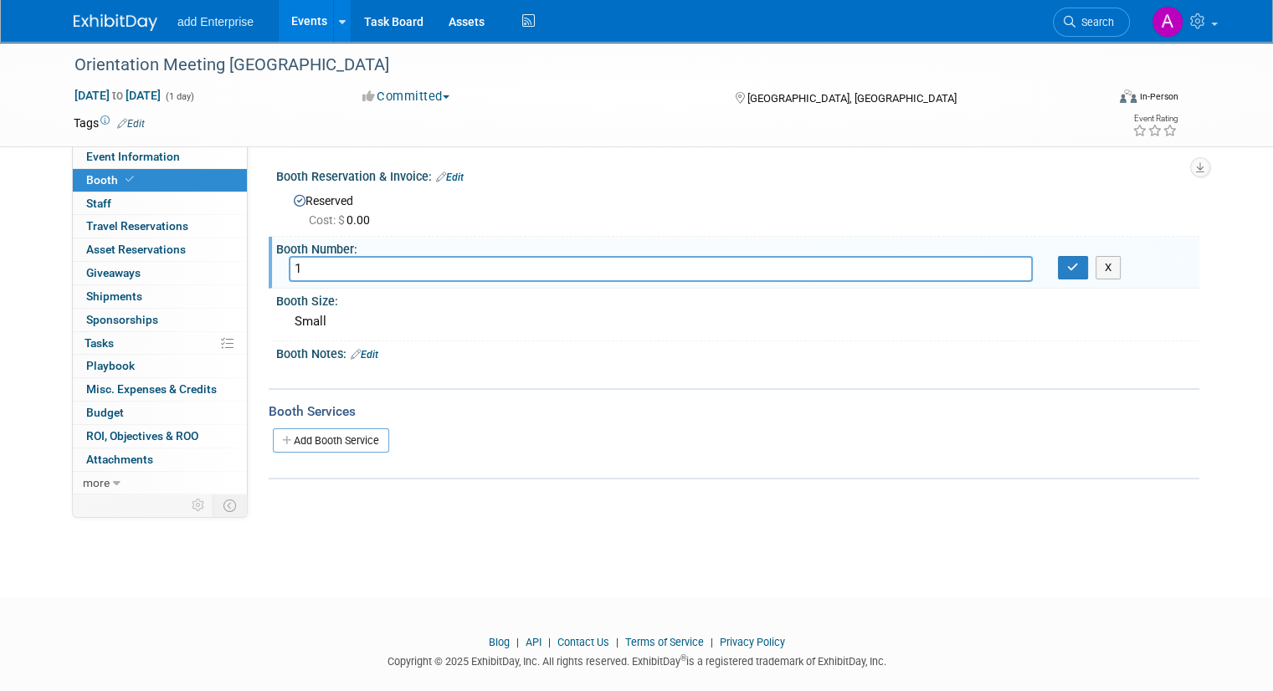
click at [377, 173] on div "Booth Reservation & Invoice: Edit" at bounding box center [737, 175] width 923 height 22
click at [452, 174] on link "Edit" at bounding box center [450, 178] width 28 height 12
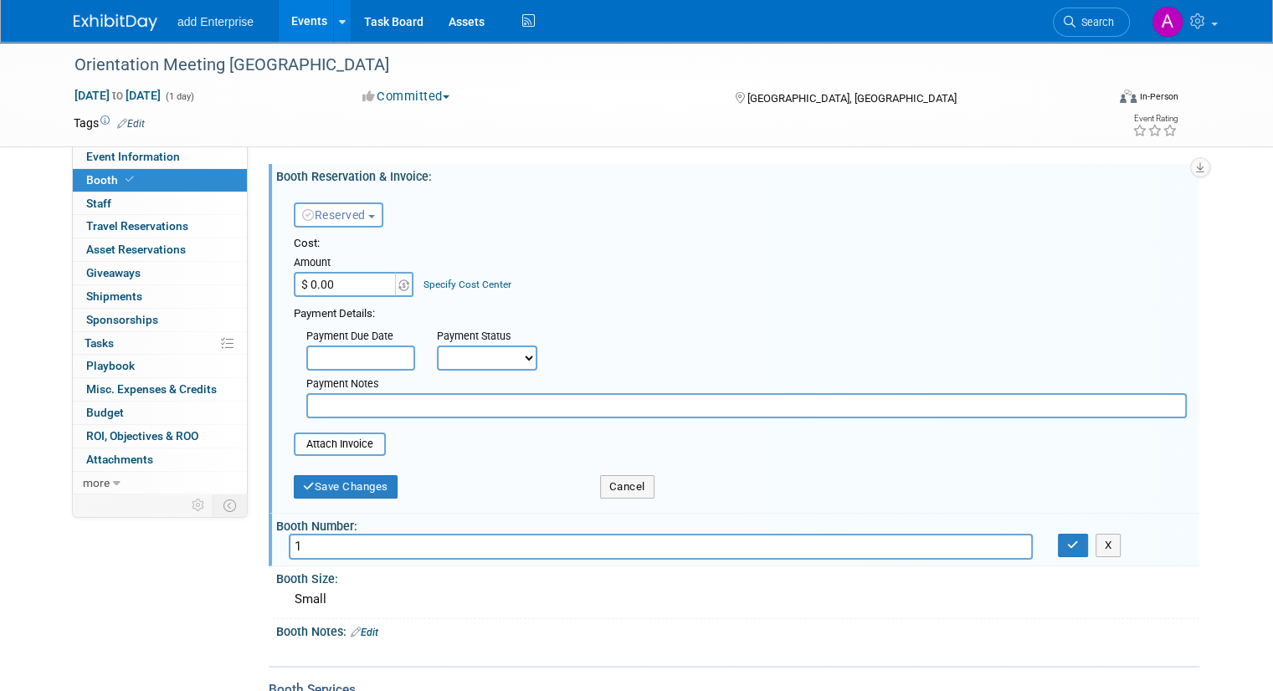
click at [442, 174] on div "Booth Reservation & Invoice: Edit" at bounding box center [737, 174] width 923 height 21
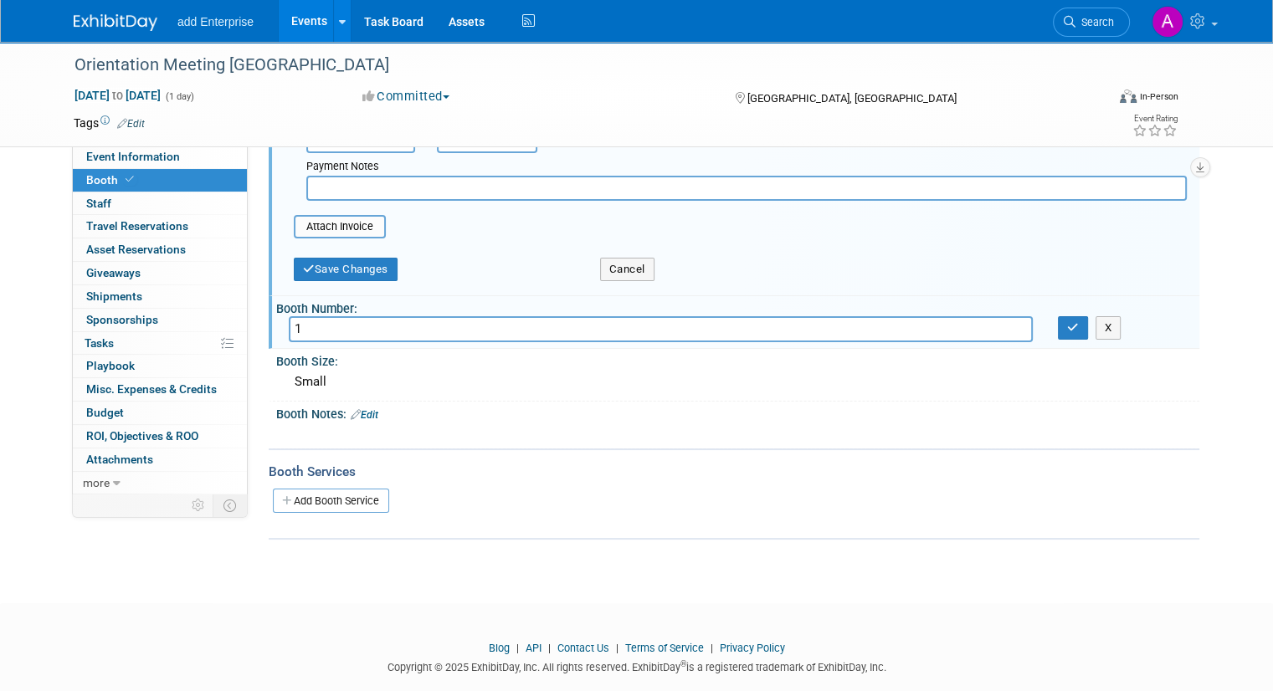
scroll to position [241, 0]
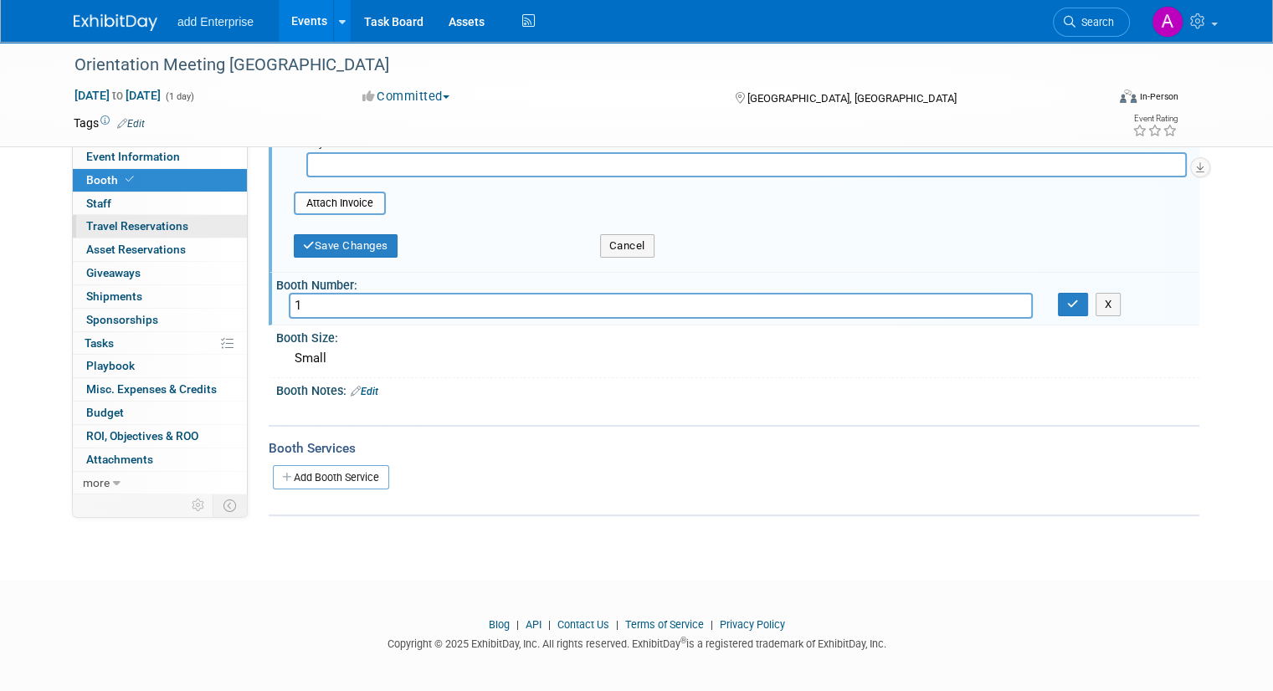
click at [126, 225] on span "Travel Reservations 0" at bounding box center [137, 225] width 102 height 13
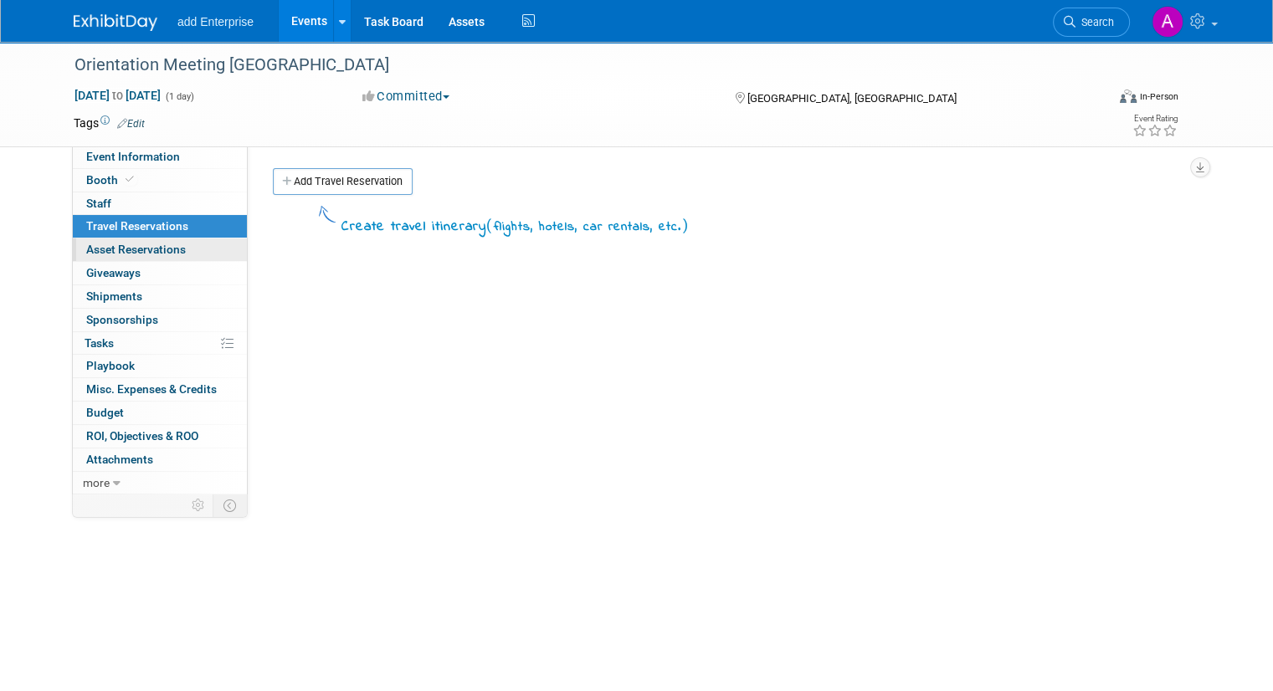
click at [128, 243] on span "Asset Reservations 0" at bounding box center [136, 249] width 100 height 13
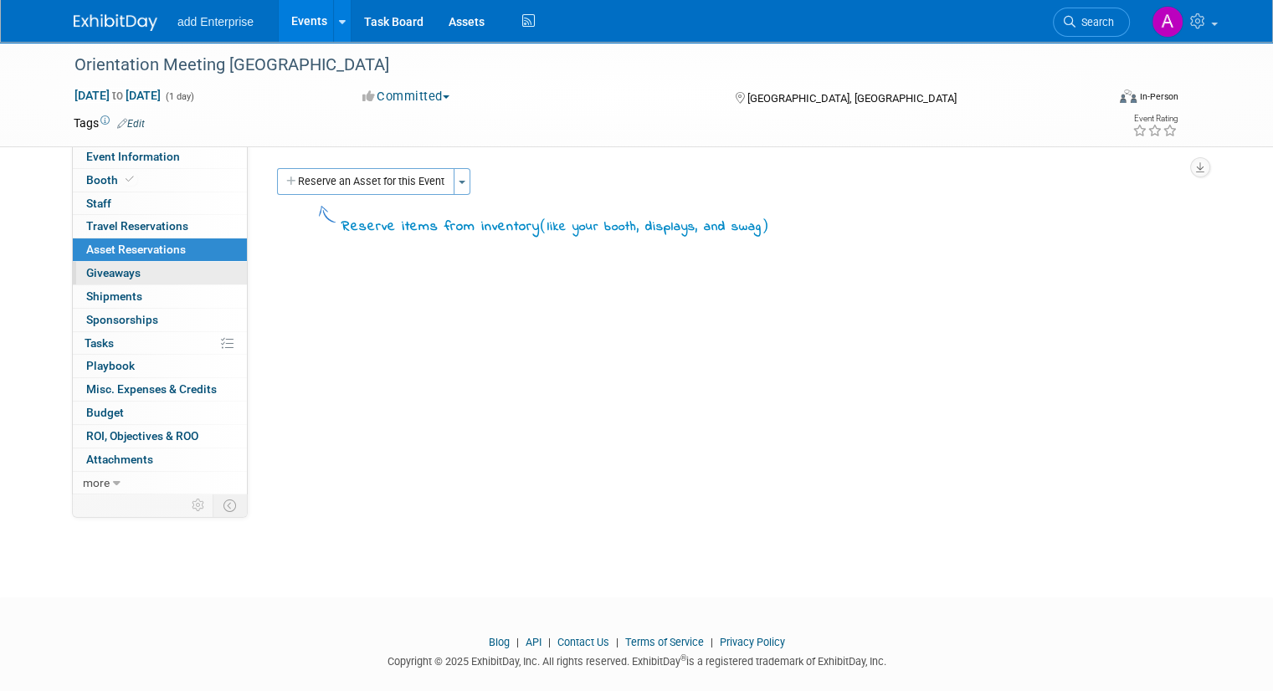
click at [136, 279] on link "0 Giveaways 0" at bounding box center [160, 273] width 174 height 23
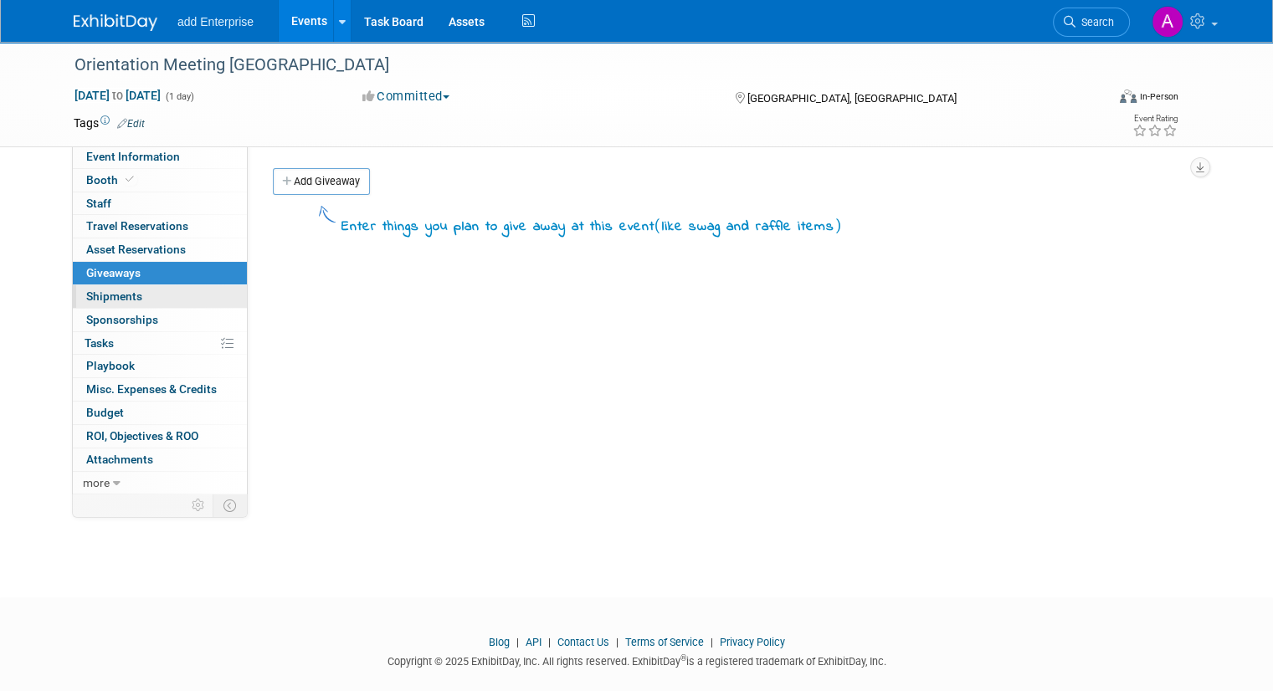
click at [131, 300] on link "0 Shipments 0" at bounding box center [160, 296] width 174 height 23
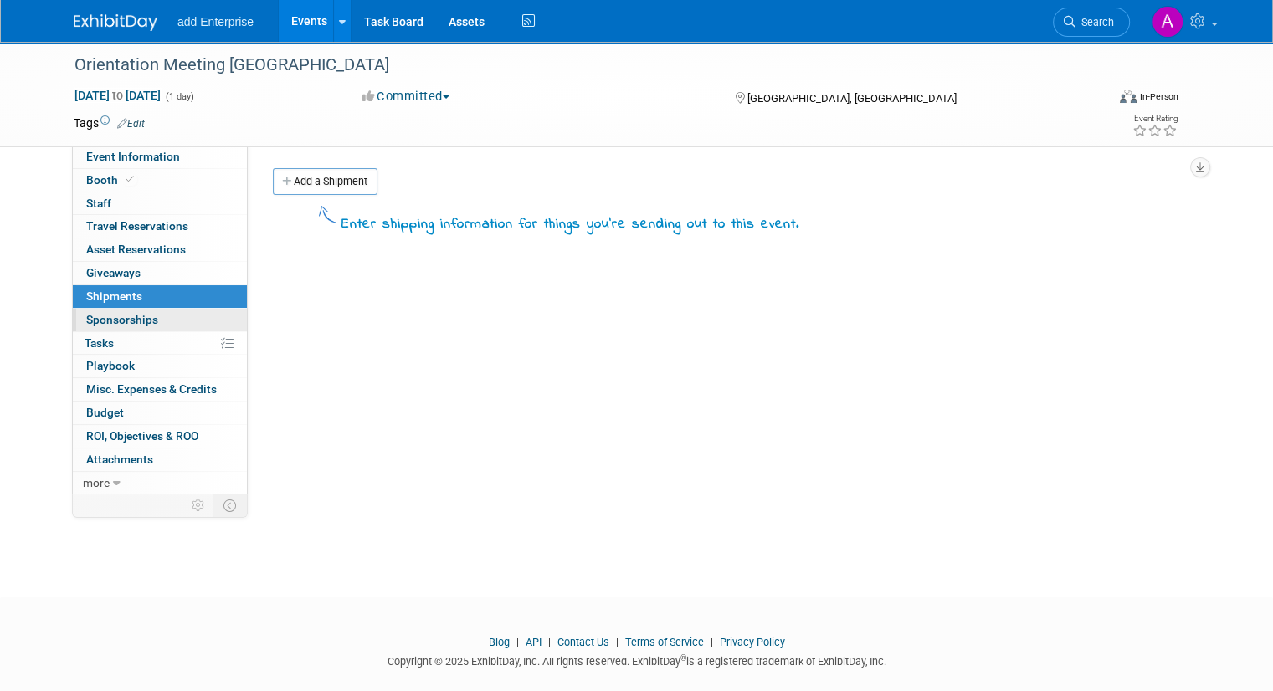
click at [134, 319] on span "Sponsorships 0" at bounding box center [122, 319] width 72 height 13
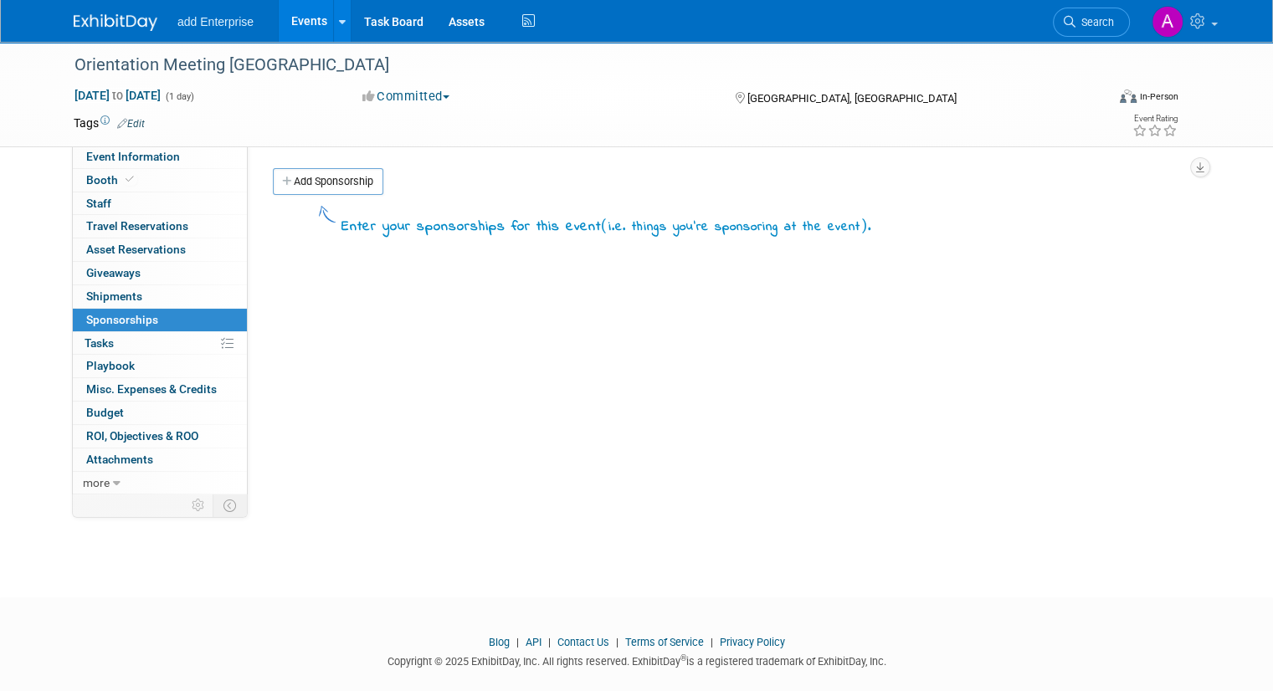
click at [133, 343] on link "0% Tasks 0%" at bounding box center [160, 343] width 174 height 23
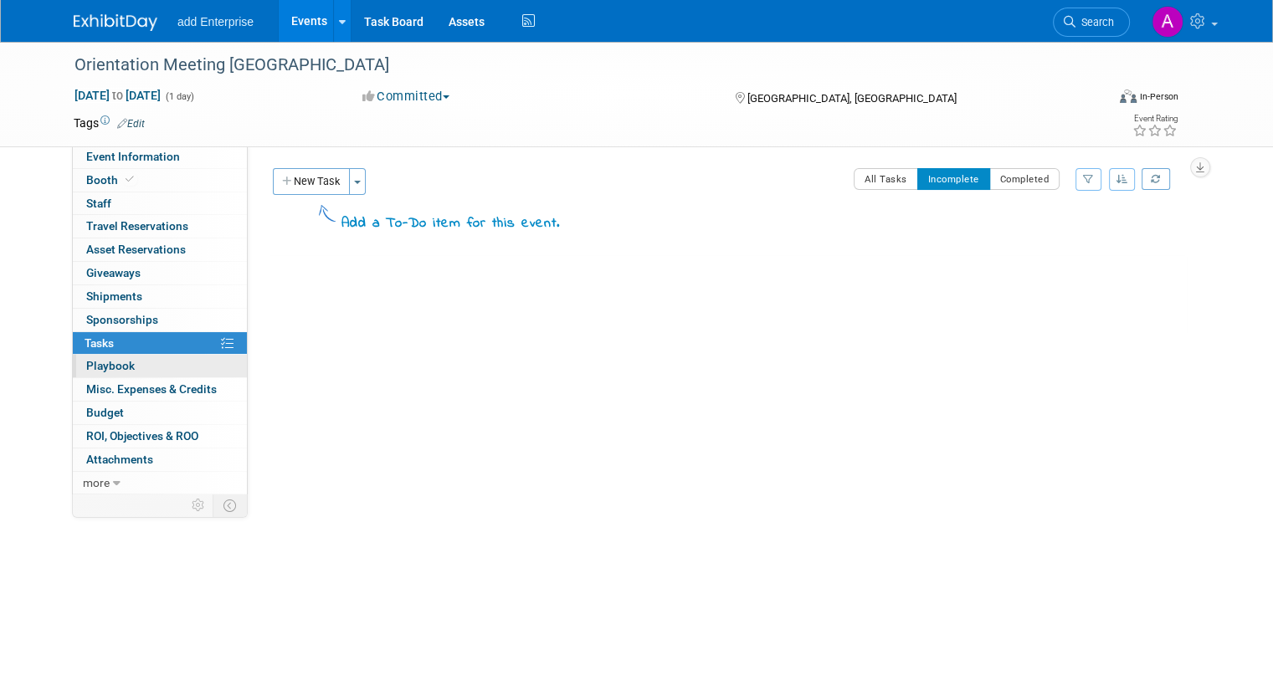
click at [133, 369] on link "0 Playbook 0" at bounding box center [160, 366] width 174 height 23
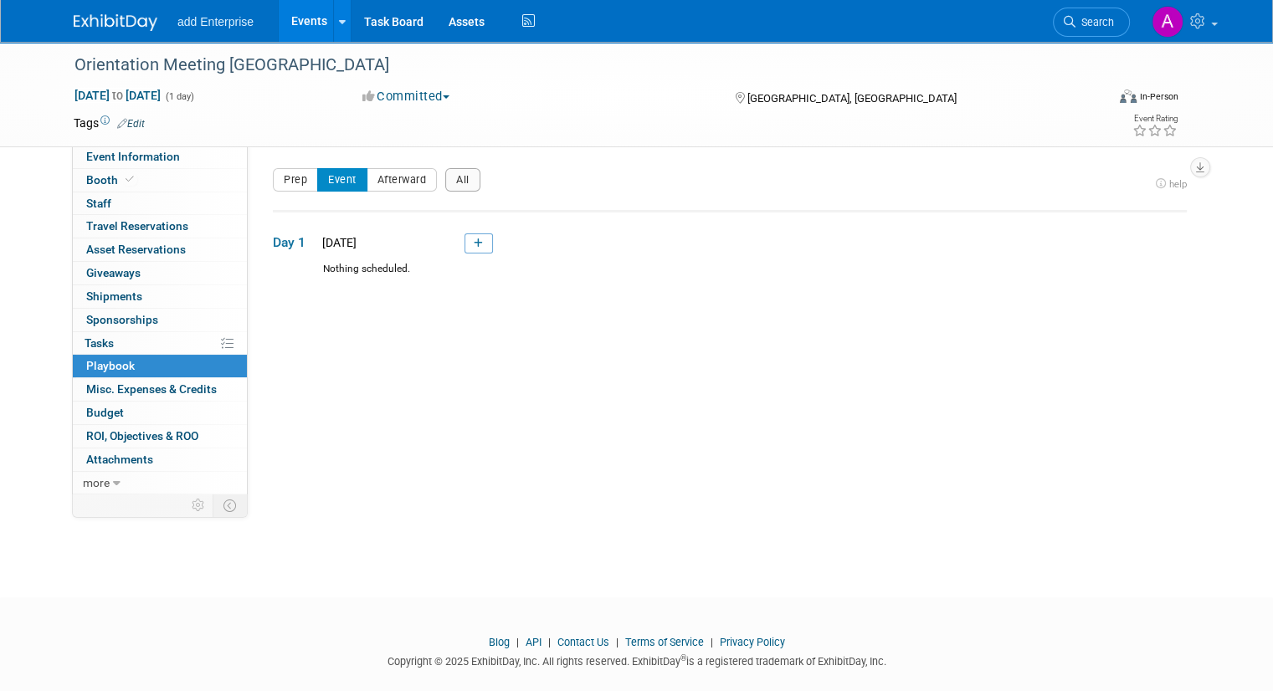
scroll to position [23, 0]
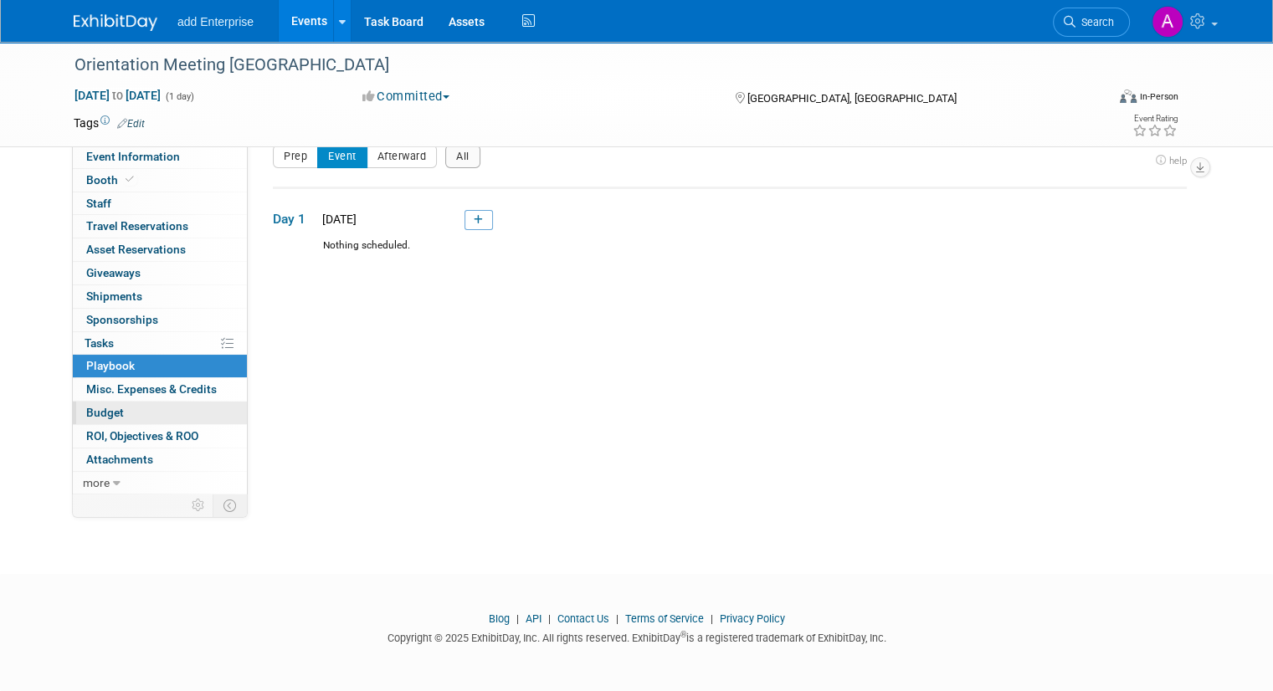
click at [132, 416] on link "Budget" at bounding box center [160, 413] width 174 height 23
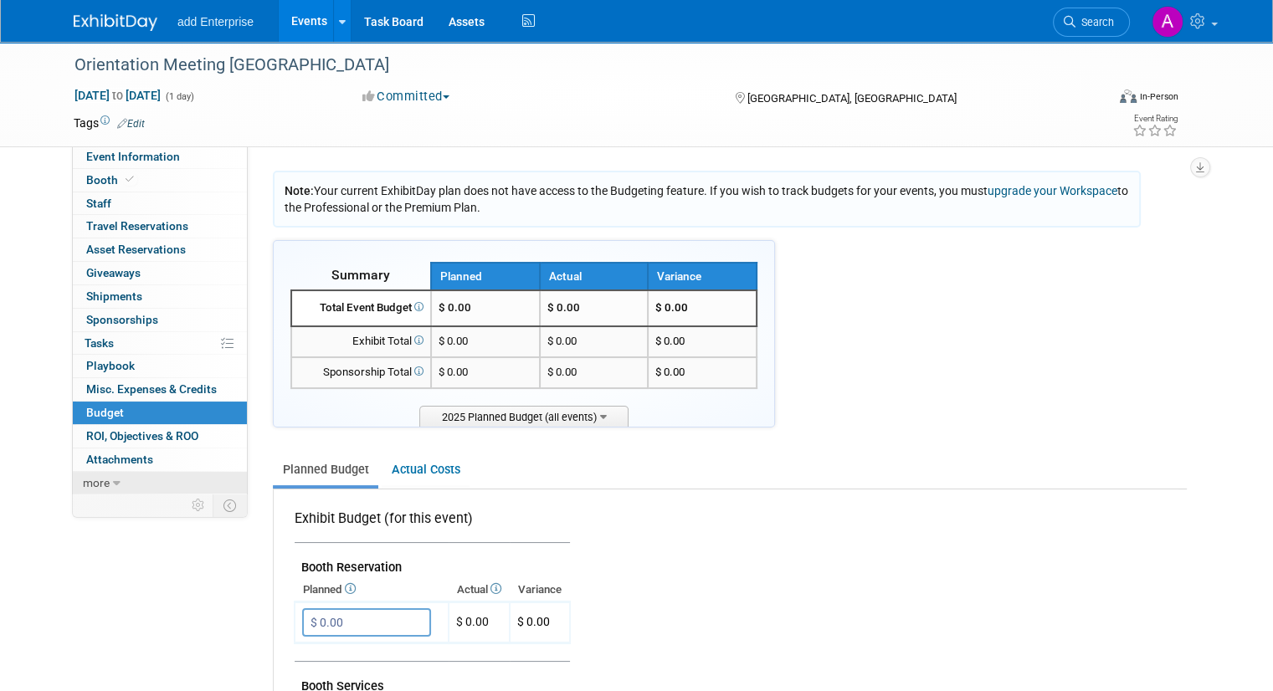
click at [113, 478] on icon at bounding box center [117, 484] width 8 height 12
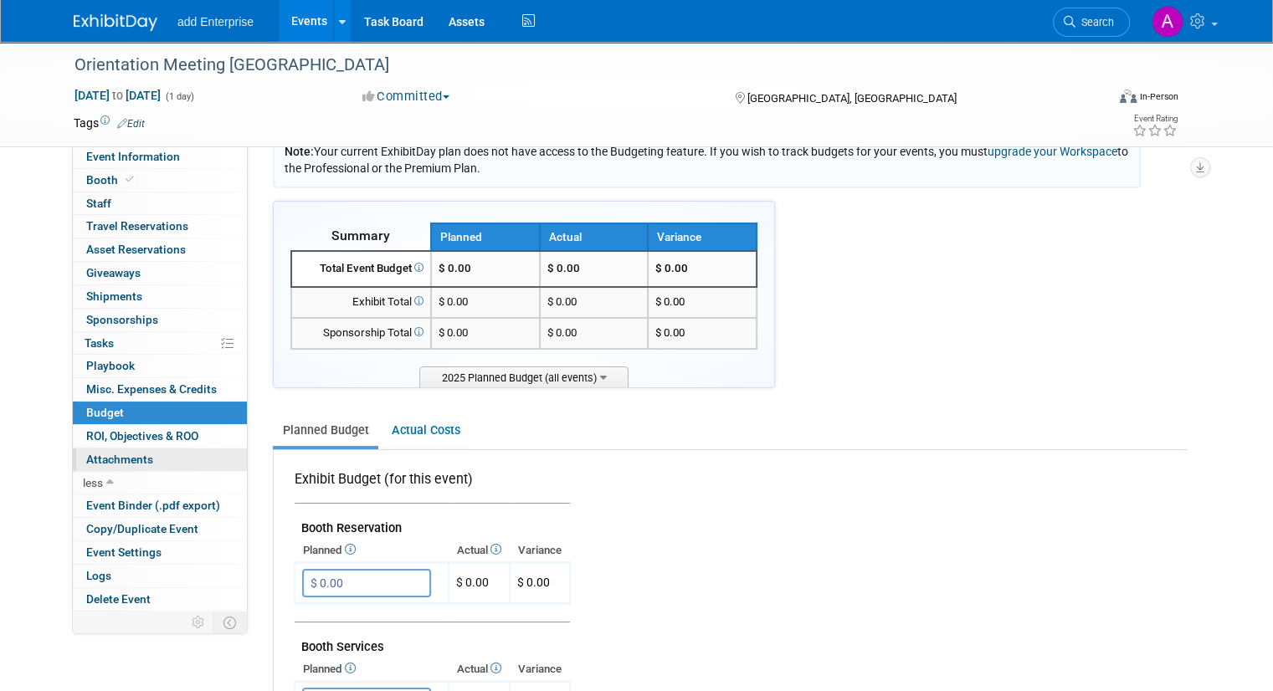
scroll to position [47, 0]
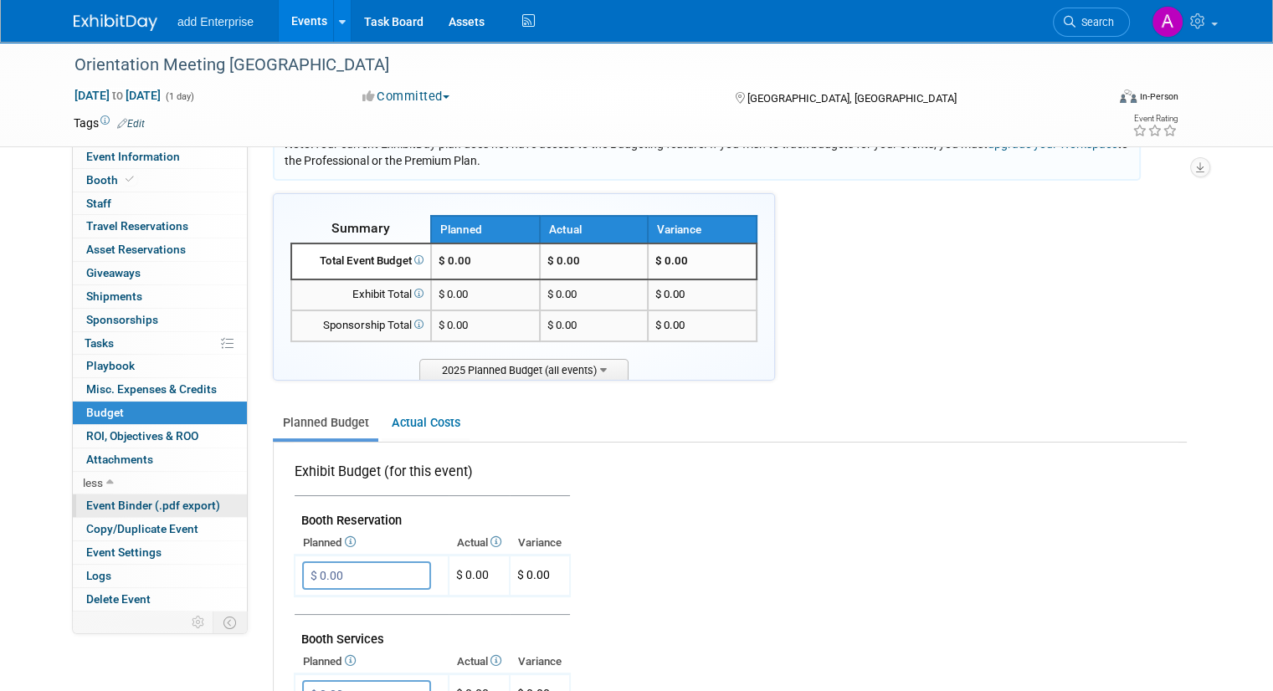
click at [154, 500] on span "Event Binder (.pdf export)" at bounding box center [153, 505] width 134 height 13
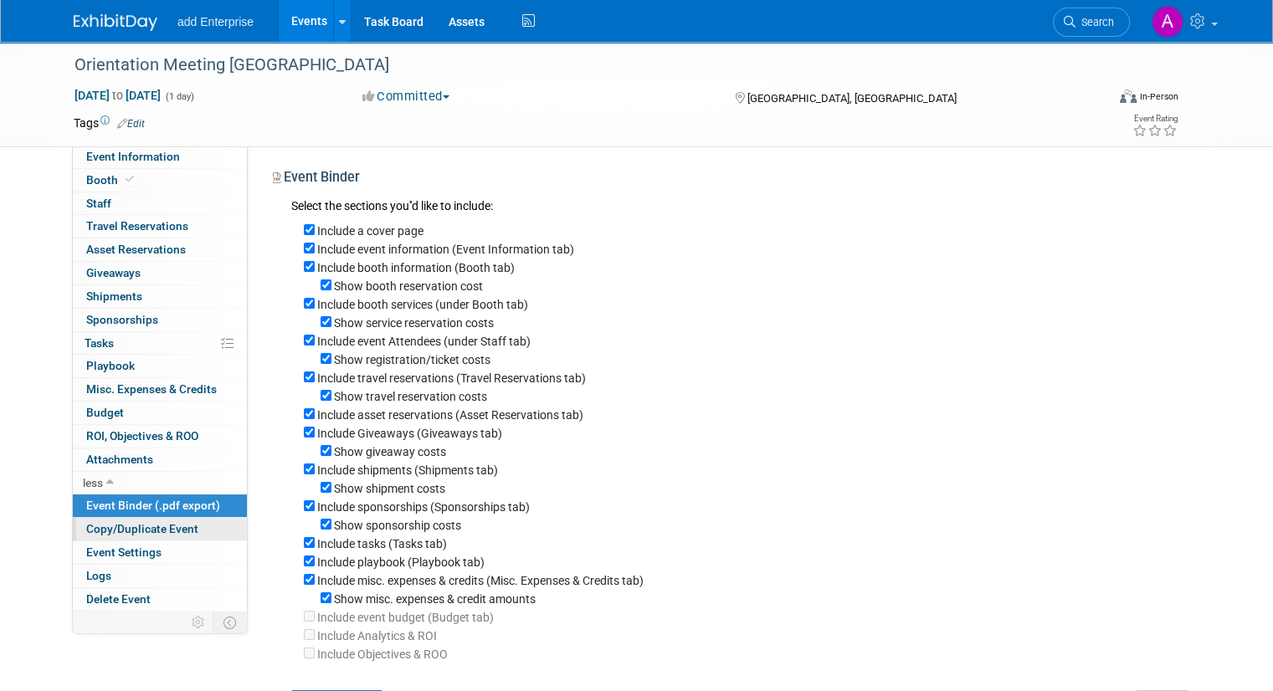
click at [157, 525] on span "Copy/Duplicate Event" at bounding box center [142, 528] width 112 height 13
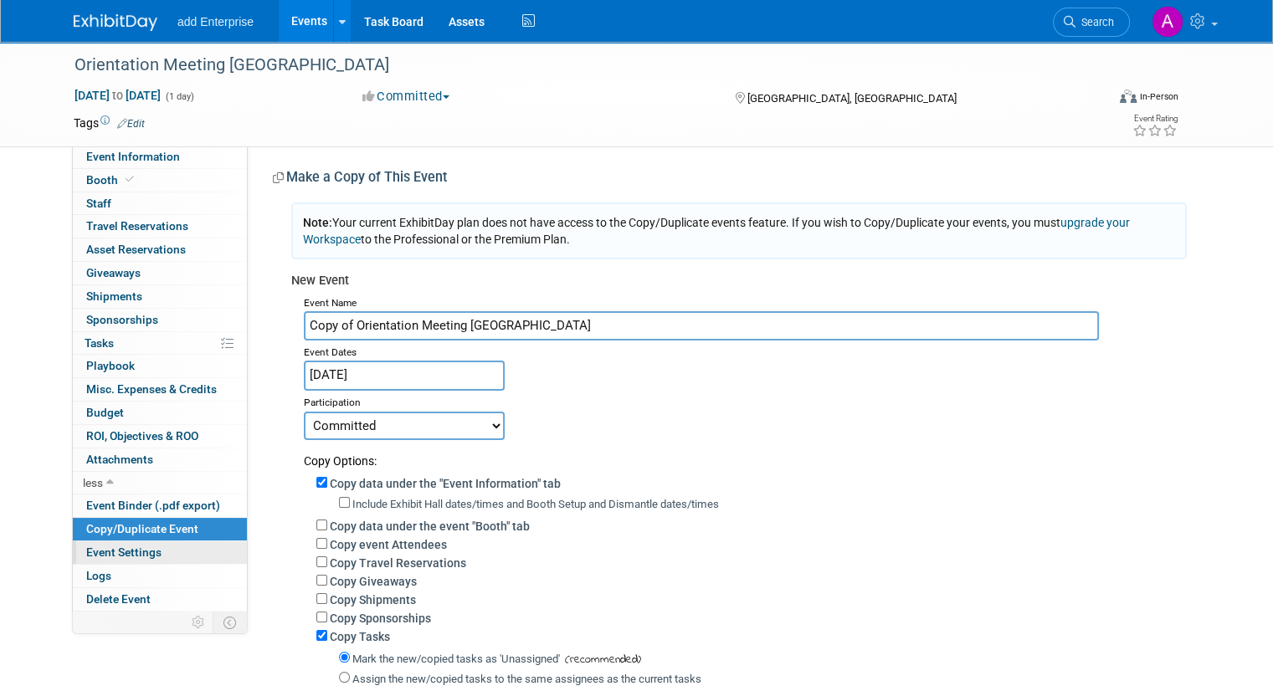
click at [157, 552] on link "Event Settings" at bounding box center [160, 552] width 174 height 23
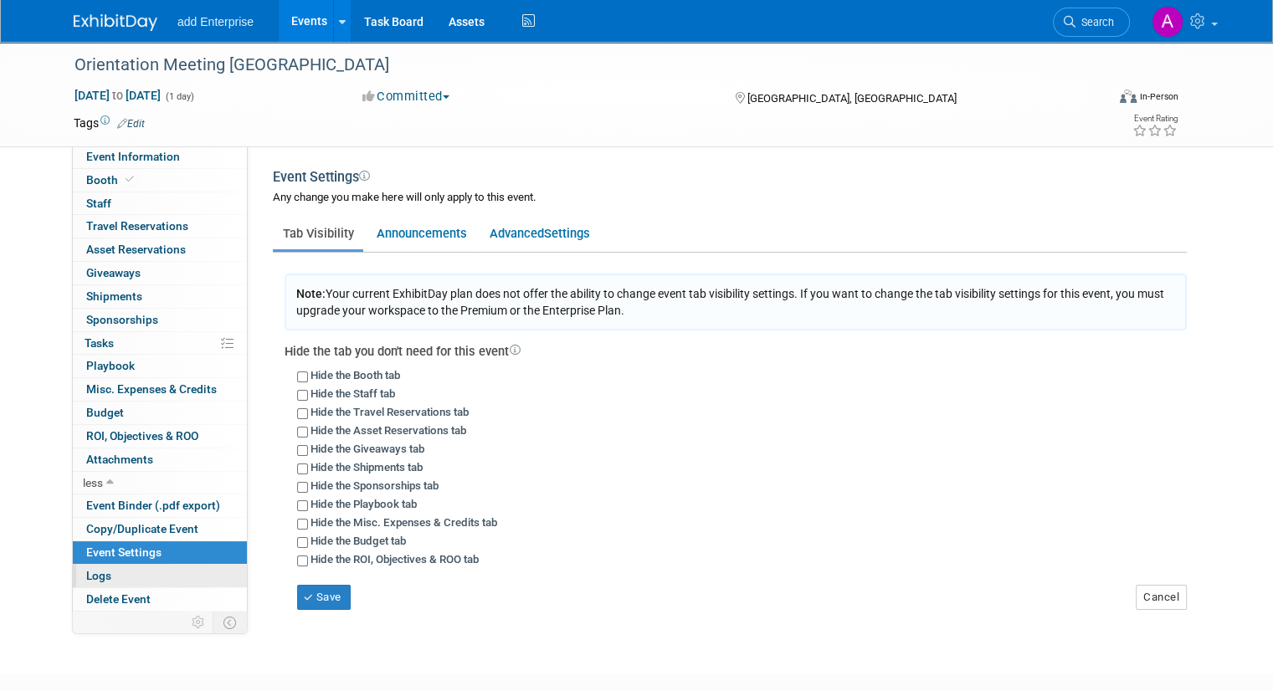
click at [156, 571] on link "Logs" at bounding box center [160, 576] width 174 height 23
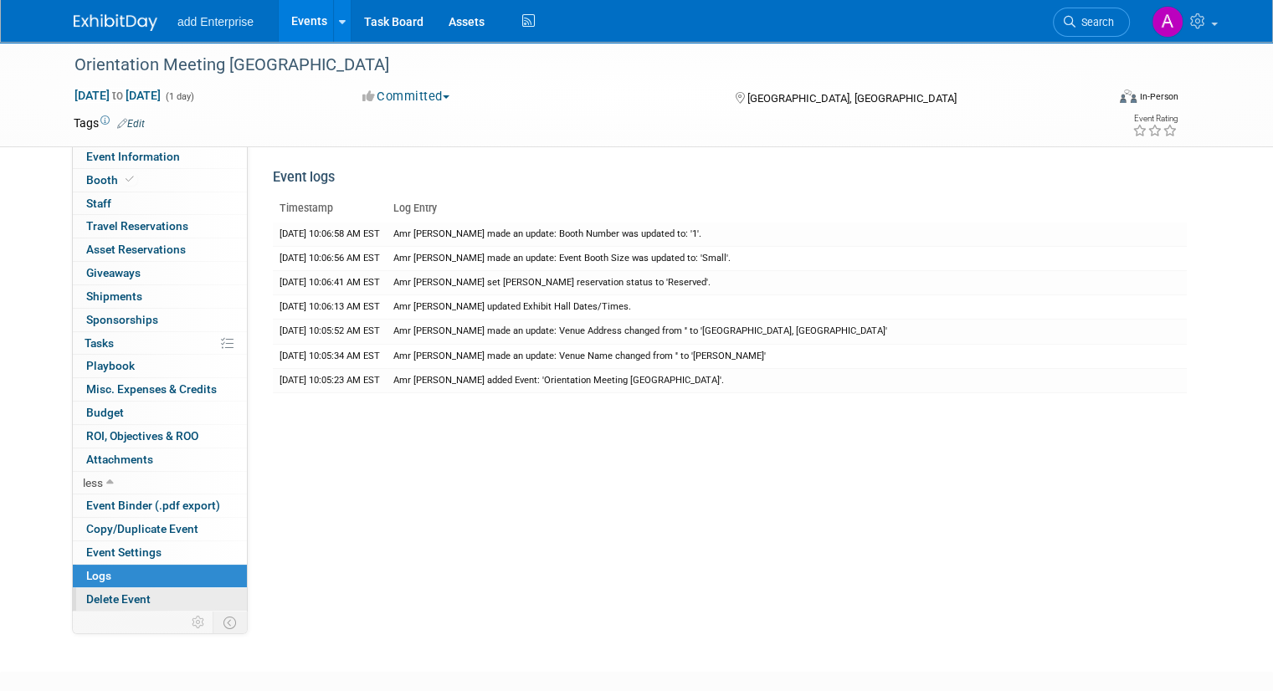
click at [154, 595] on link "Delete Event" at bounding box center [160, 599] width 174 height 23
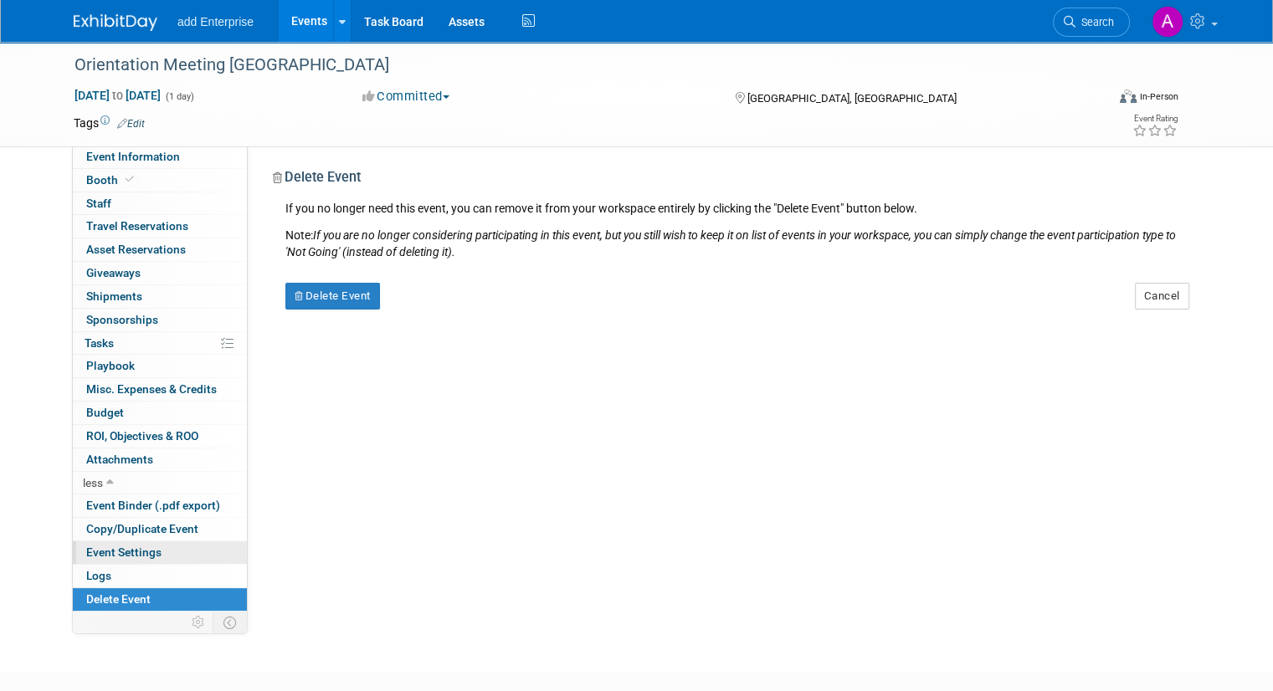
click at [169, 560] on link "Event Settings" at bounding box center [160, 552] width 174 height 23
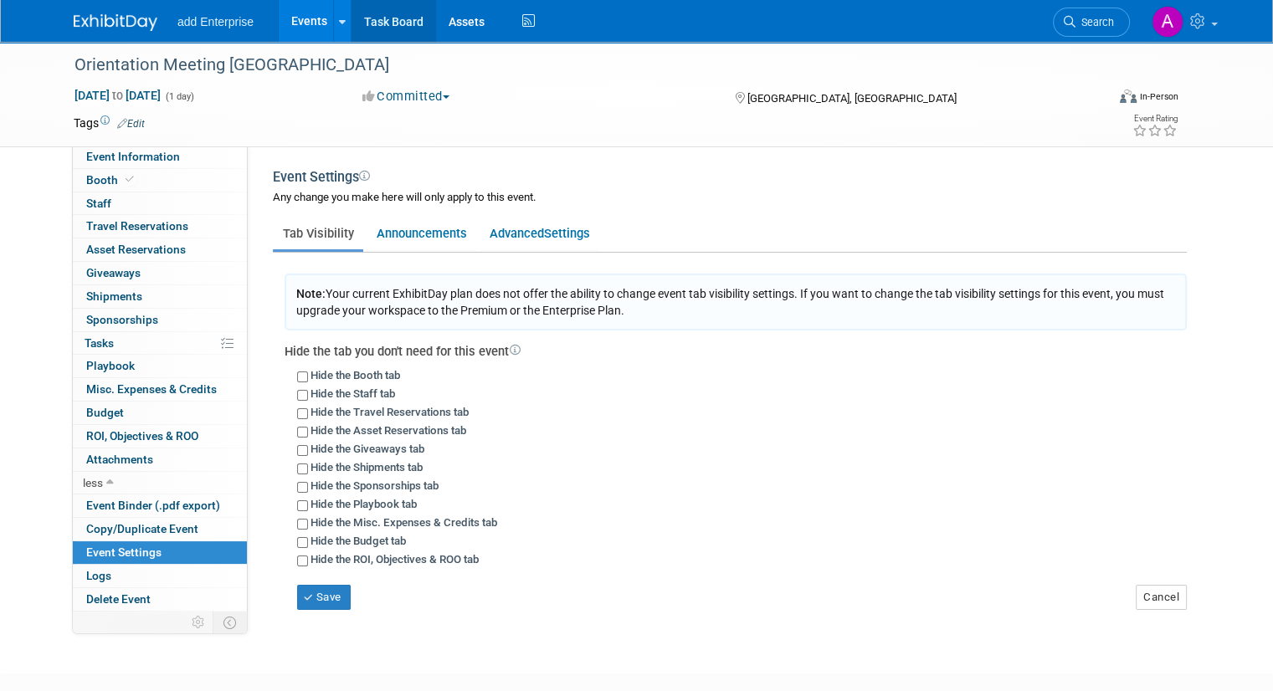
click at [377, 18] on link "Task Board" at bounding box center [393, 21] width 85 height 42
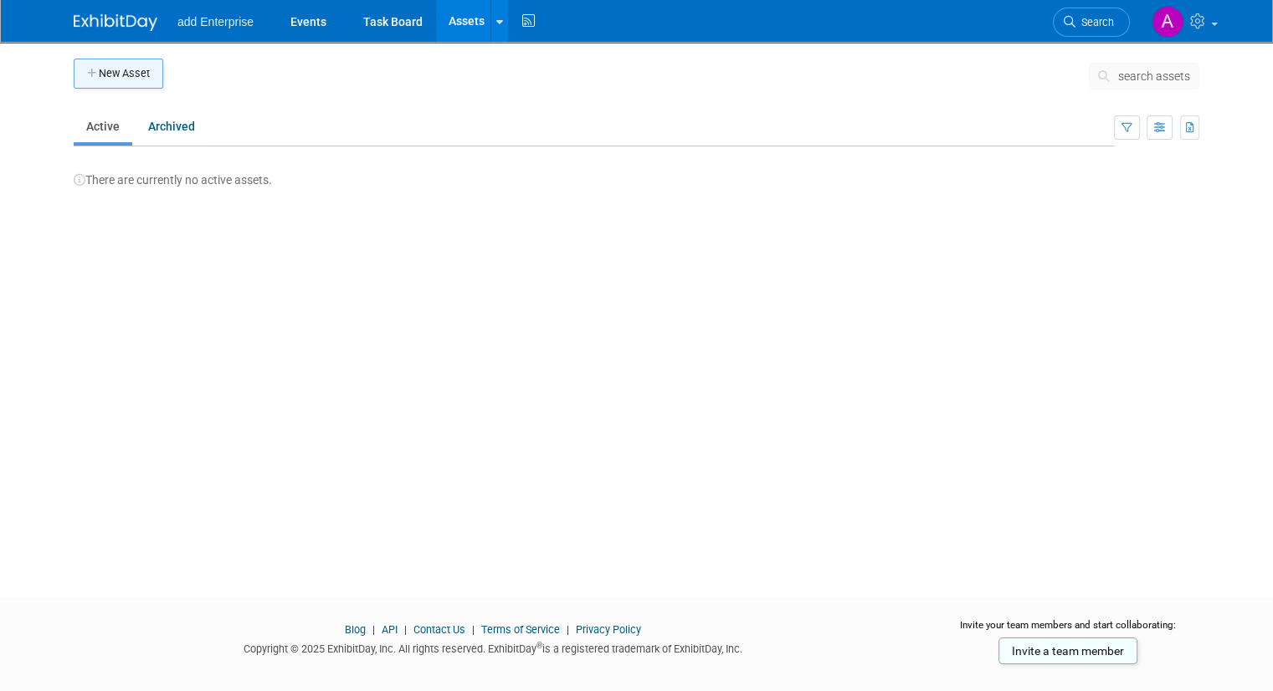
click at [100, 64] on button "New Asset" at bounding box center [119, 74] width 90 height 30
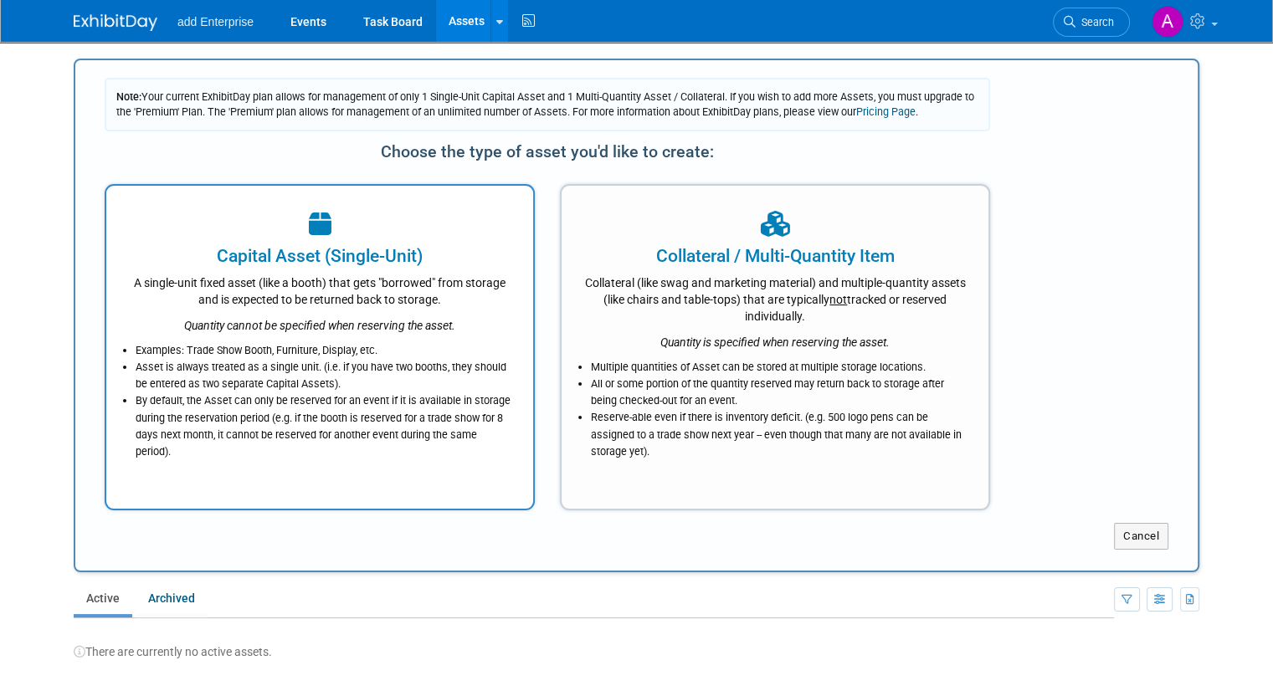
click at [459, 239] on div at bounding box center [319, 225] width 385 height 37
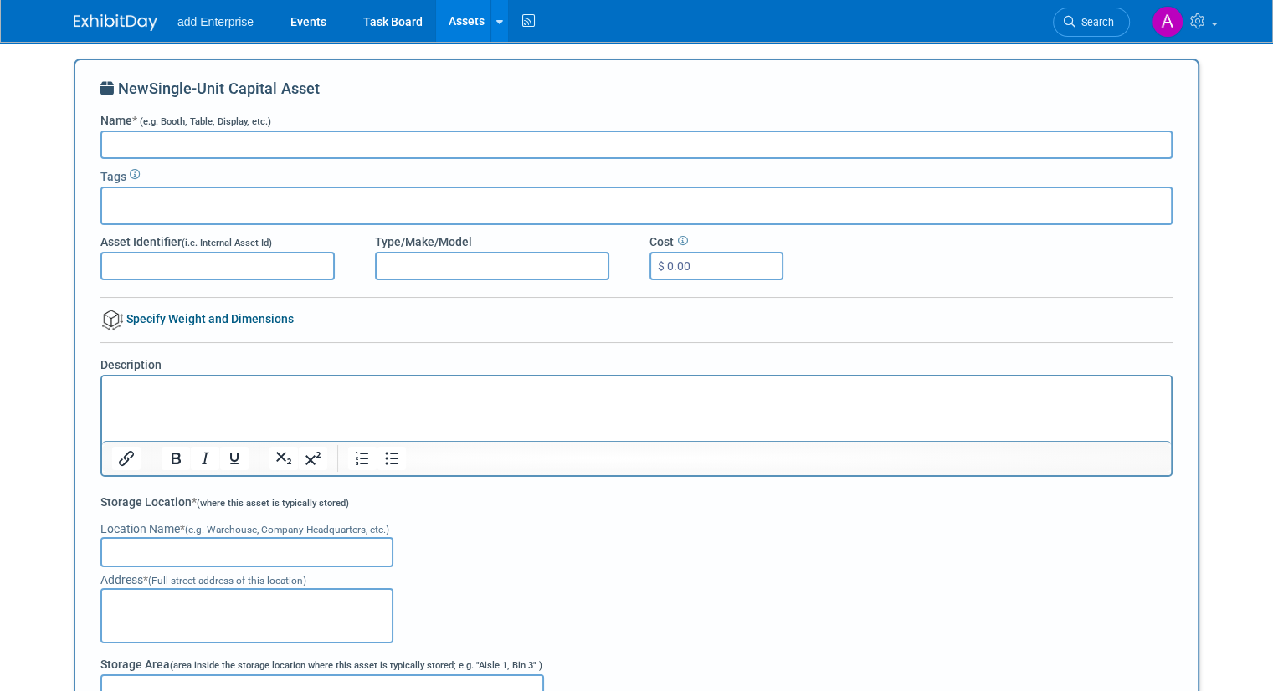
click at [231, 8] on li "add Enterprise" at bounding box center [227, 15] width 100 height 24
